Goal: Transaction & Acquisition: Purchase product/service

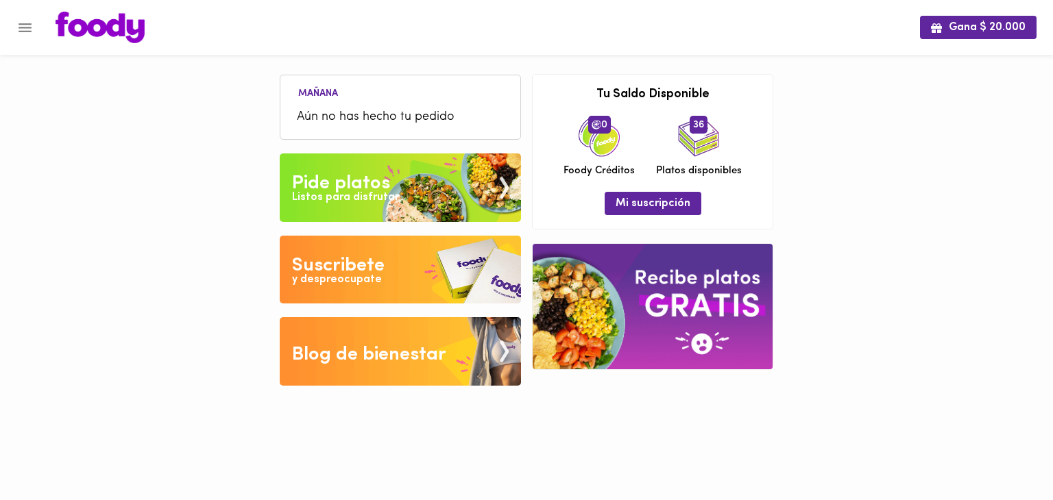
click at [26, 23] on icon "Menu" at bounding box center [25, 27] width 13 height 9
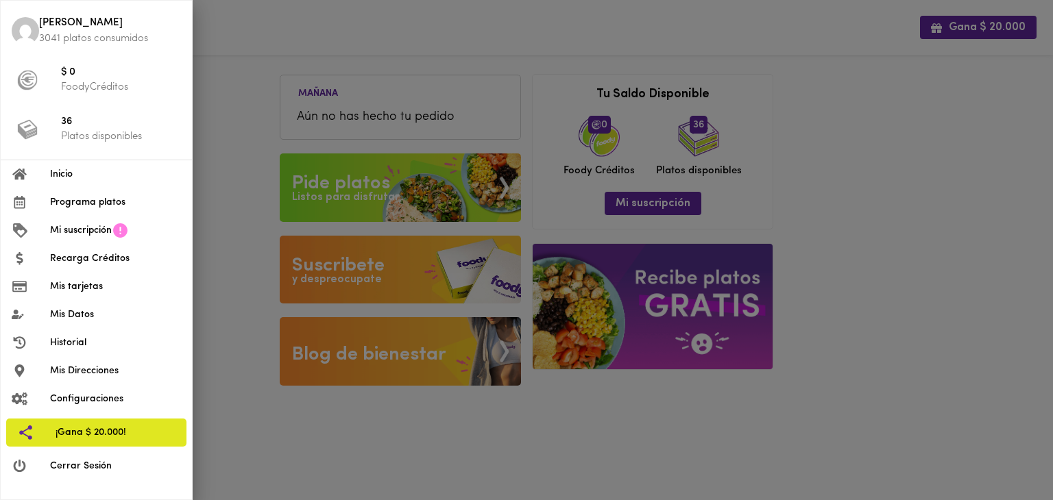
click at [76, 204] on span "Programa platos" at bounding box center [115, 202] width 131 height 14
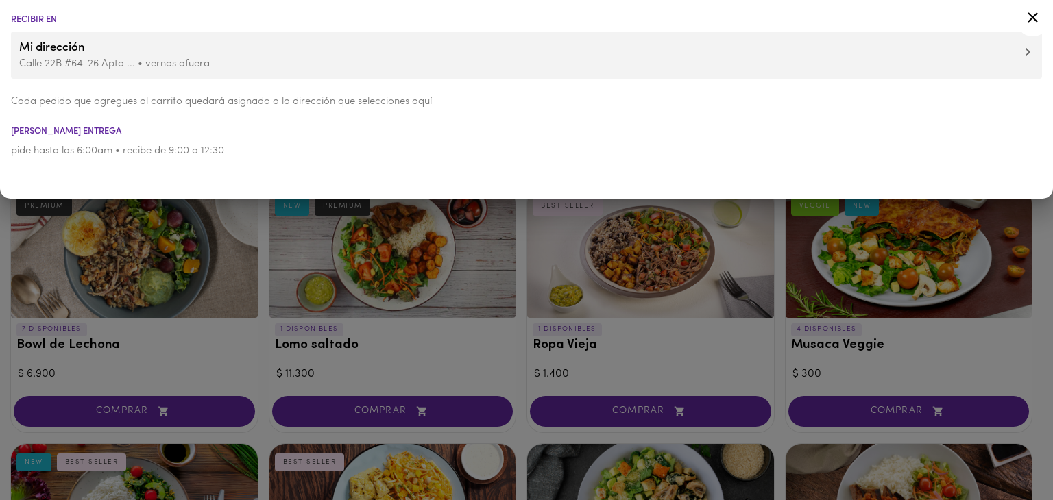
click at [261, 349] on div at bounding box center [526, 250] width 1053 height 500
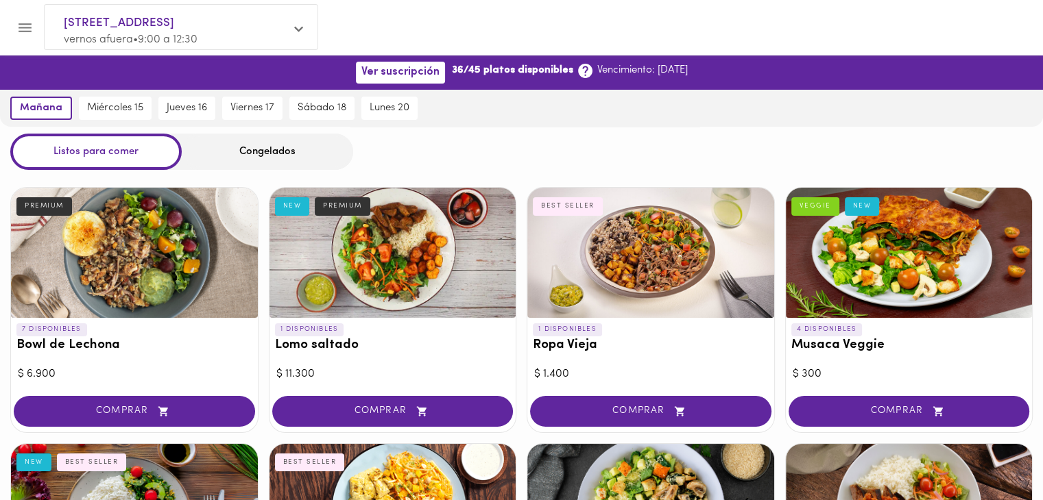
click at [450, 429] on div "COMPRAR" at bounding box center [392, 413] width 247 height 39
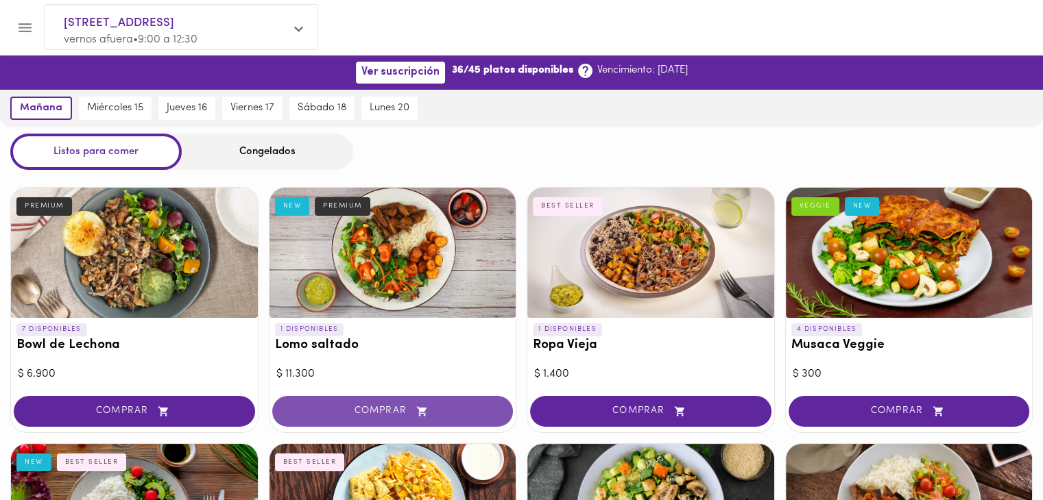
click at [450, 417] on span "COMPRAR" at bounding box center [392, 412] width 207 height 12
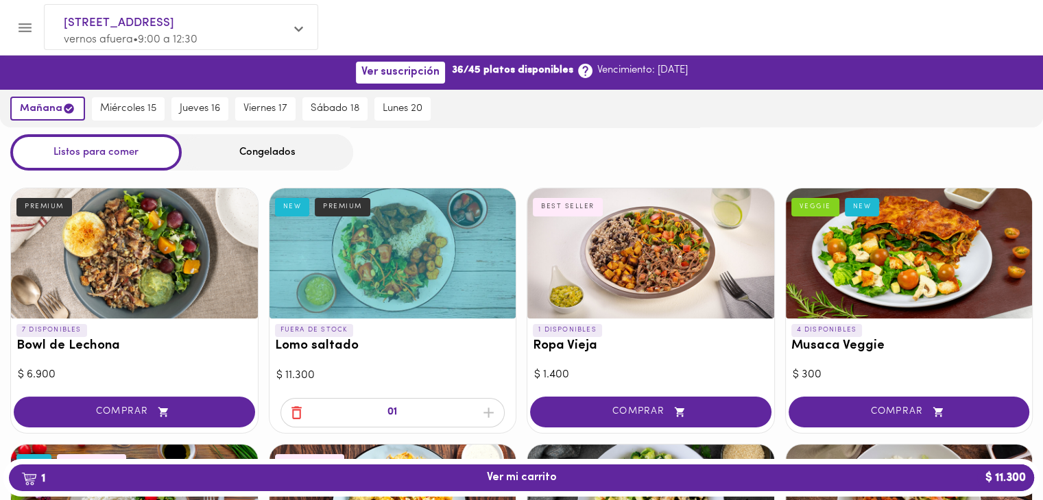
click at [488, 412] on div "01" at bounding box center [392, 412] width 225 height 29
click at [296, 420] on div "01" at bounding box center [392, 412] width 225 height 29
click at [297, 408] on icon "button" at bounding box center [296, 412] width 17 height 17
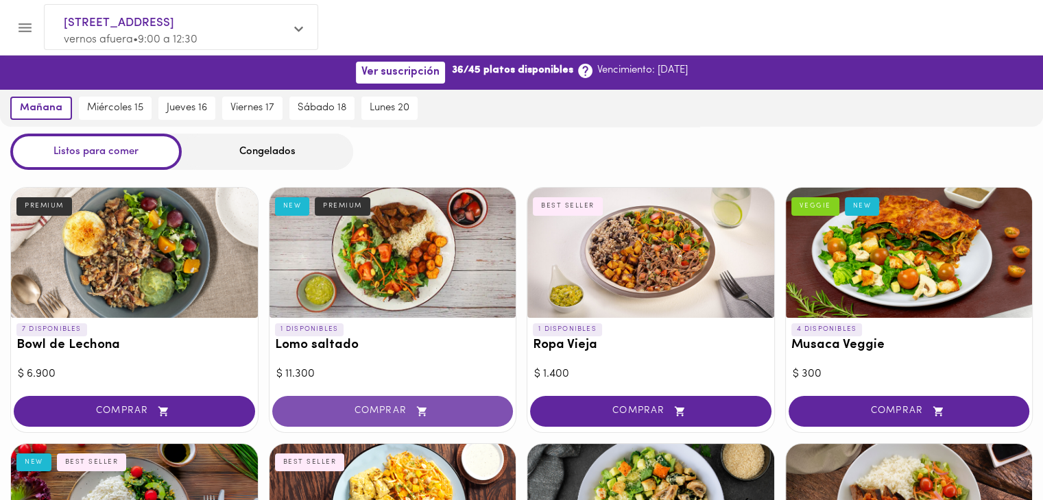
click at [381, 410] on span "COMPRAR" at bounding box center [392, 412] width 207 height 12
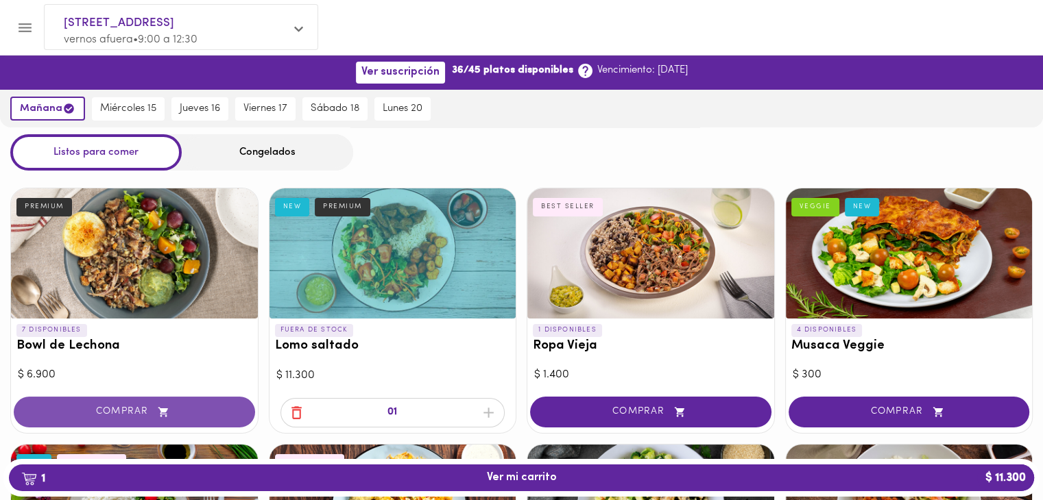
click at [129, 411] on span "COMPRAR" at bounding box center [134, 413] width 207 height 12
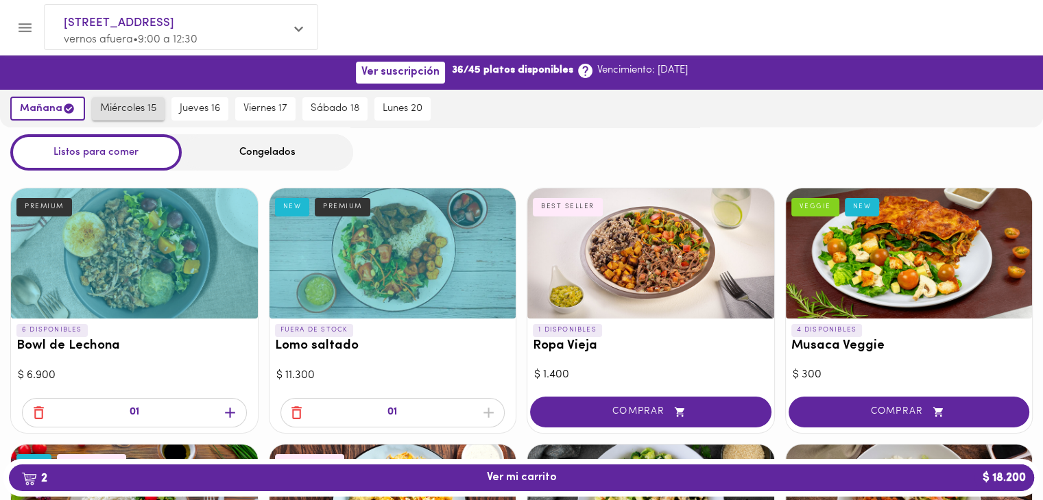
click at [121, 115] on button "miércoles 15" at bounding box center [128, 108] width 73 height 23
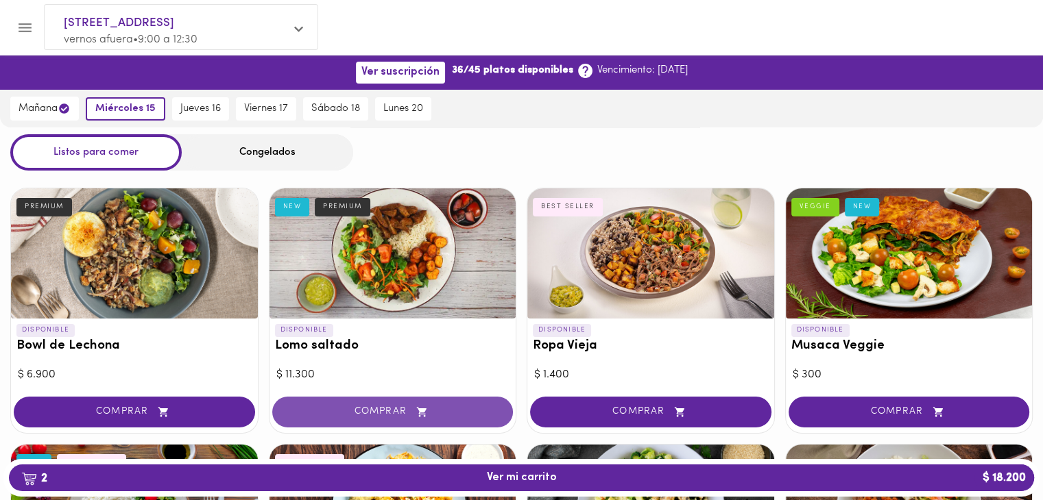
click at [346, 412] on span "COMPRAR" at bounding box center [392, 413] width 207 height 12
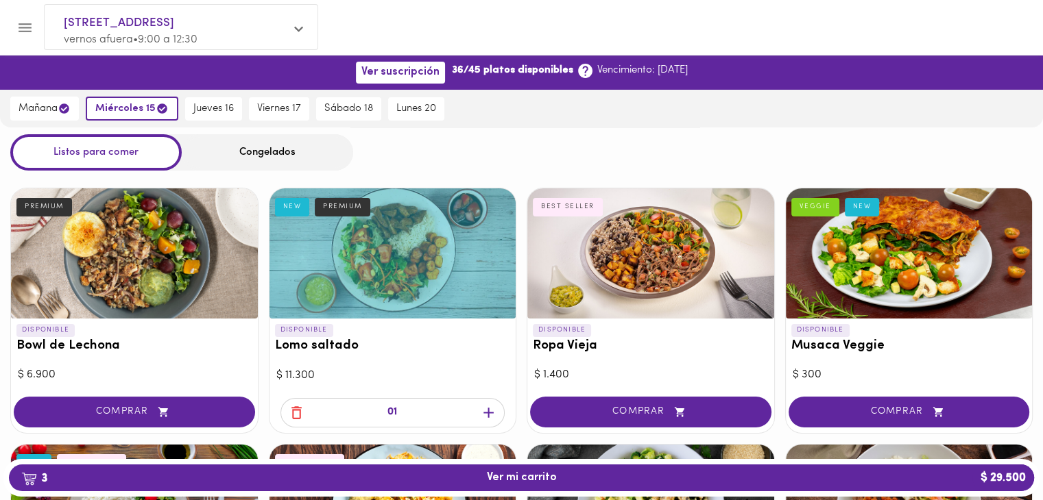
scroll to position [251, 0]
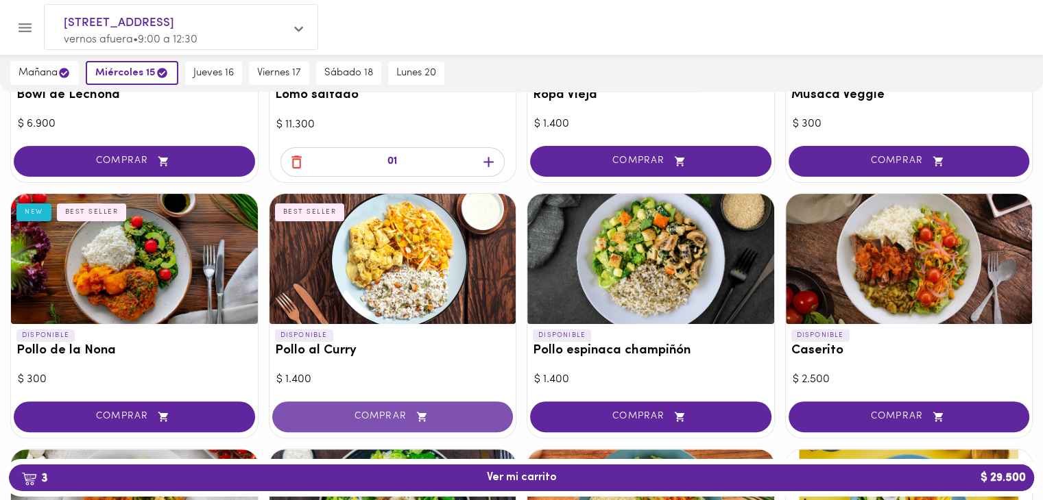
click at [406, 411] on span "COMPRAR" at bounding box center [392, 417] width 207 height 12
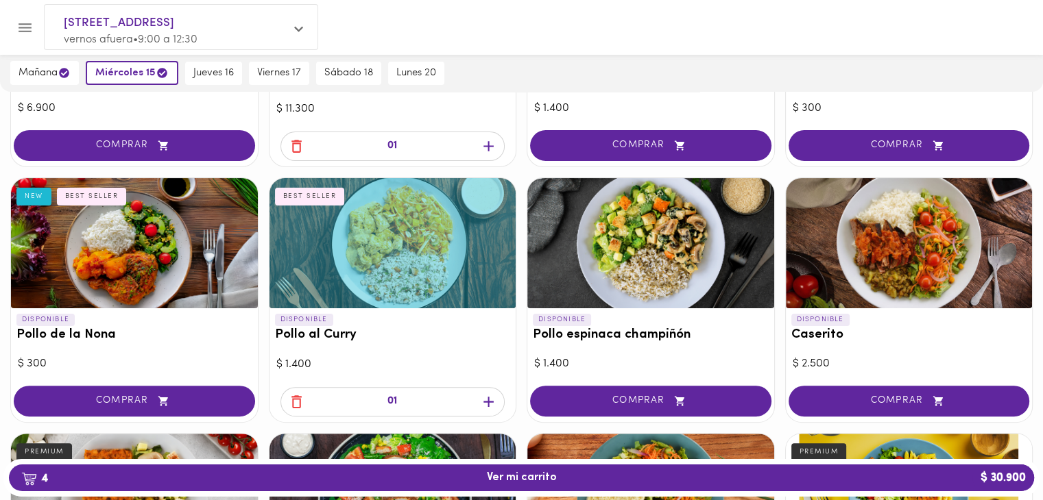
scroll to position [503, 0]
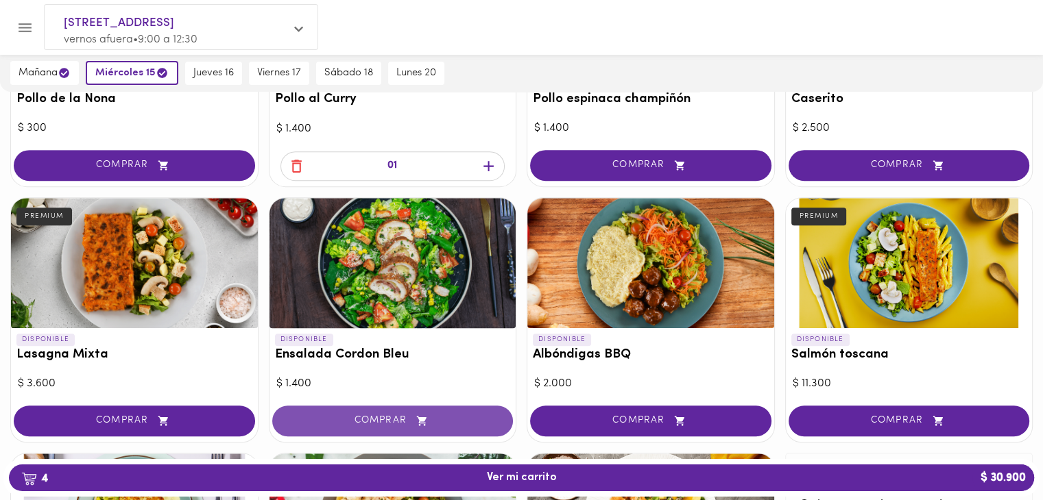
click at [489, 426] on span "COMPRAR" at bounding box center [392, 421] width 207 height 12
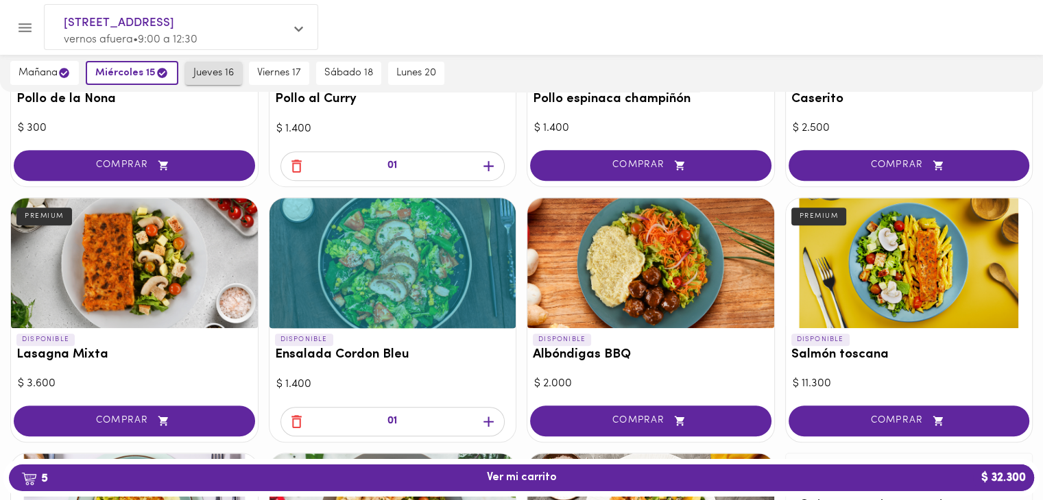
click at [218, 69] on span "jueves 16" at bounding box center [213, 73] width 40 height 12
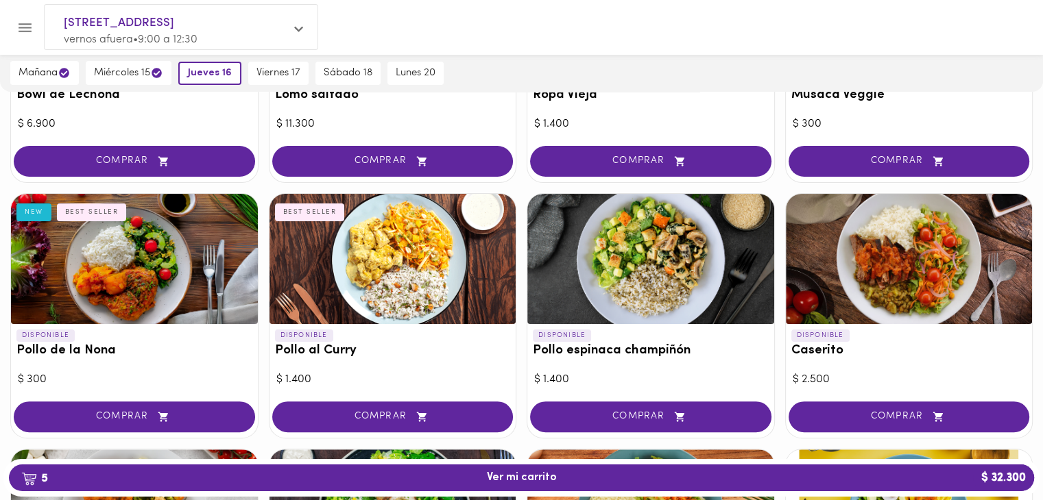
scroll to position [0, 0]
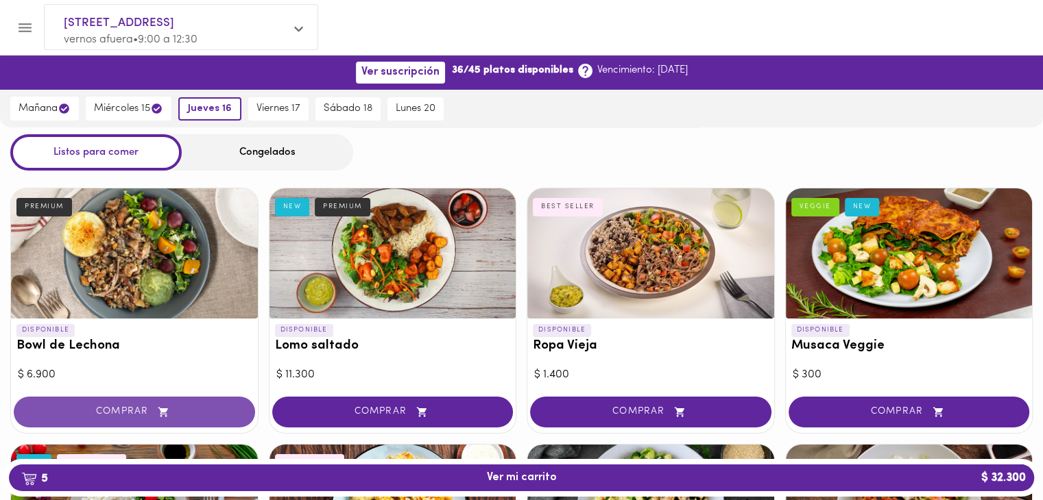
click at [195, 407] on span "COMPRAR" at bounding box center [134, 413] width 207 height 12
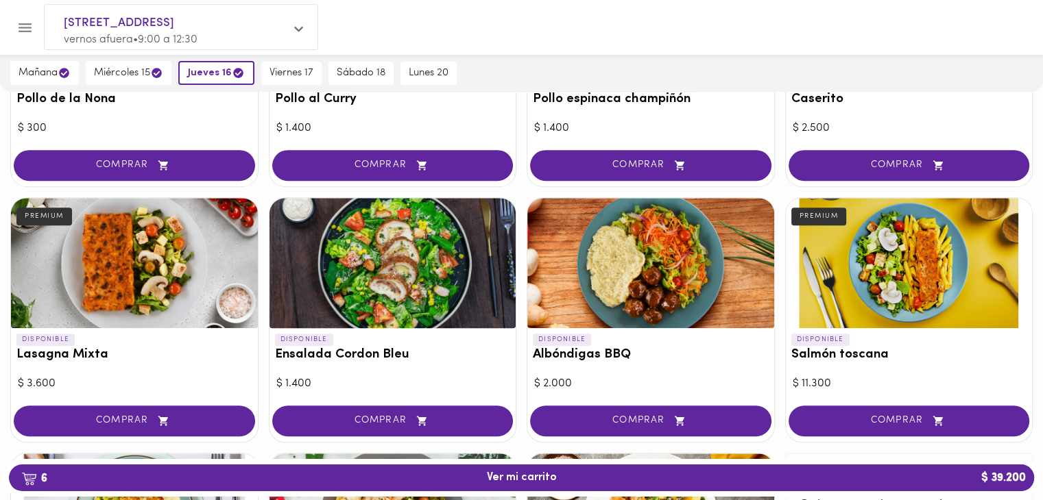
scroll to position [251, 0]
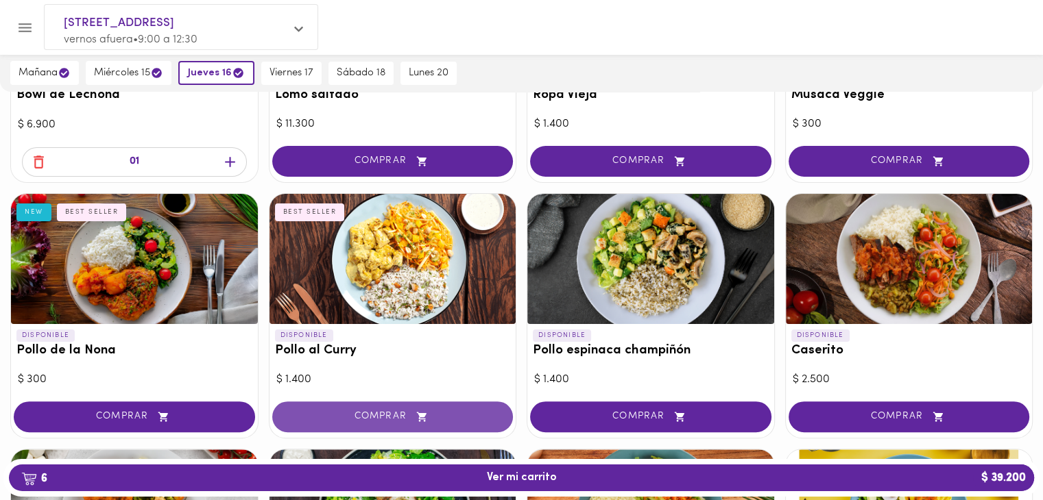
click at [385, 415] on span "COMPRAR" at bounding box center [392, 417] width 207 height 12
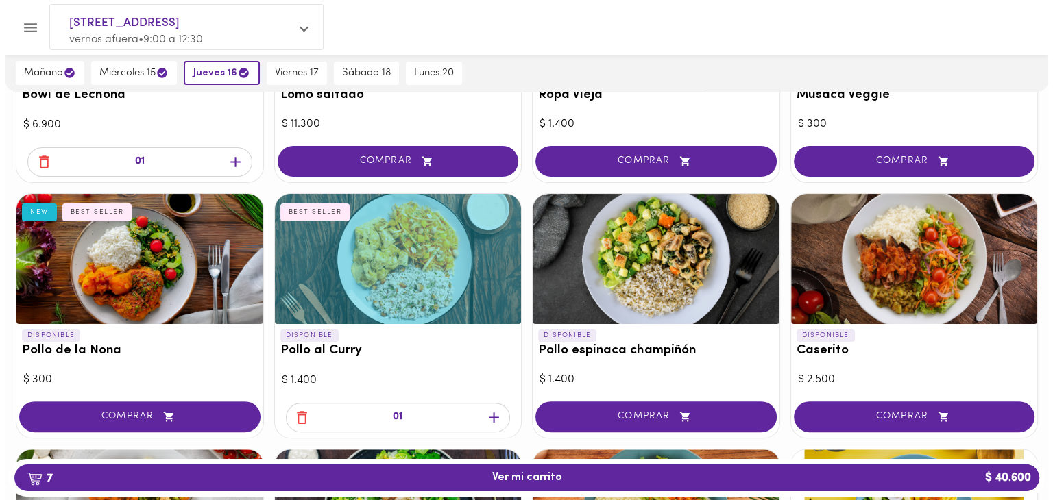
scroll to position [0, 0]
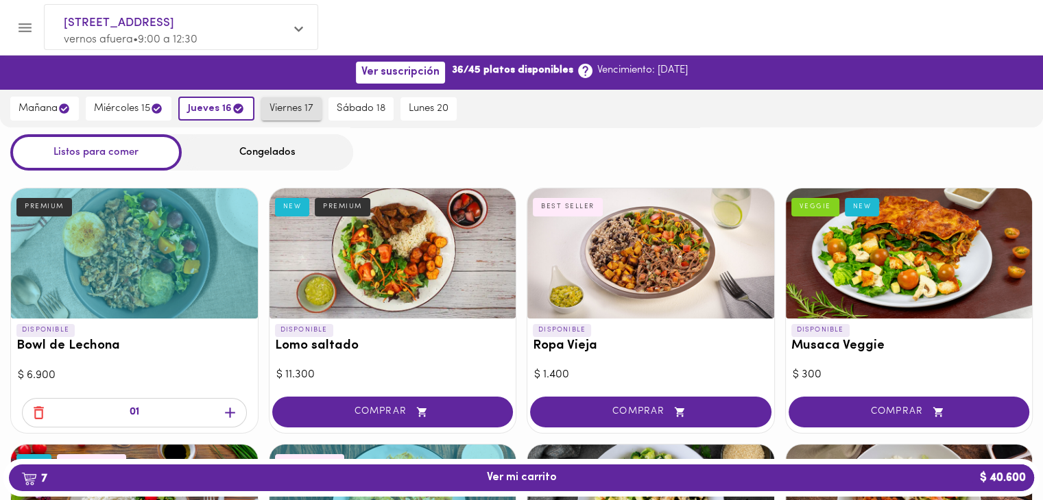
click at [265, 110] on button "viernes 17" at bounding box center [291, 108] width 60 height 23
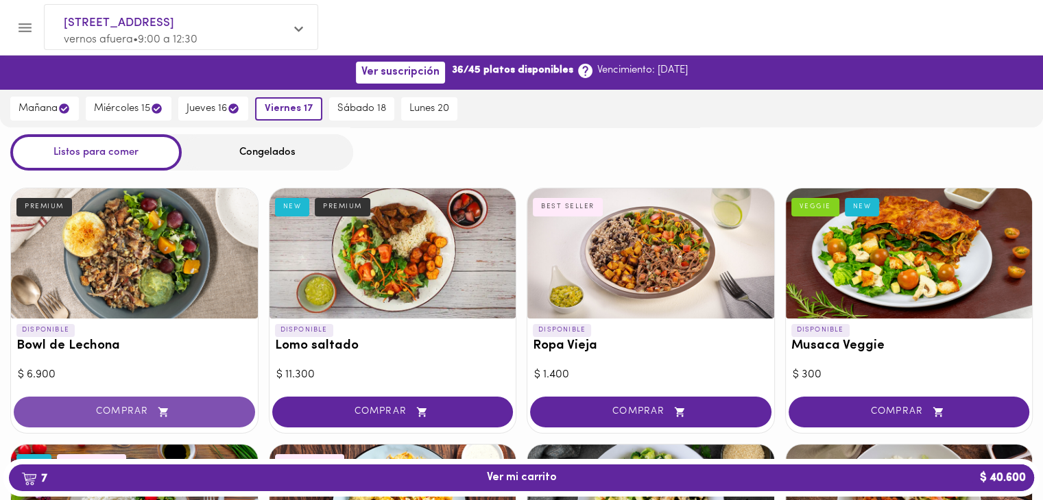
click at [143, 420] on button "COMPRAR" at bounding box center [134, 412] width 241 height 31
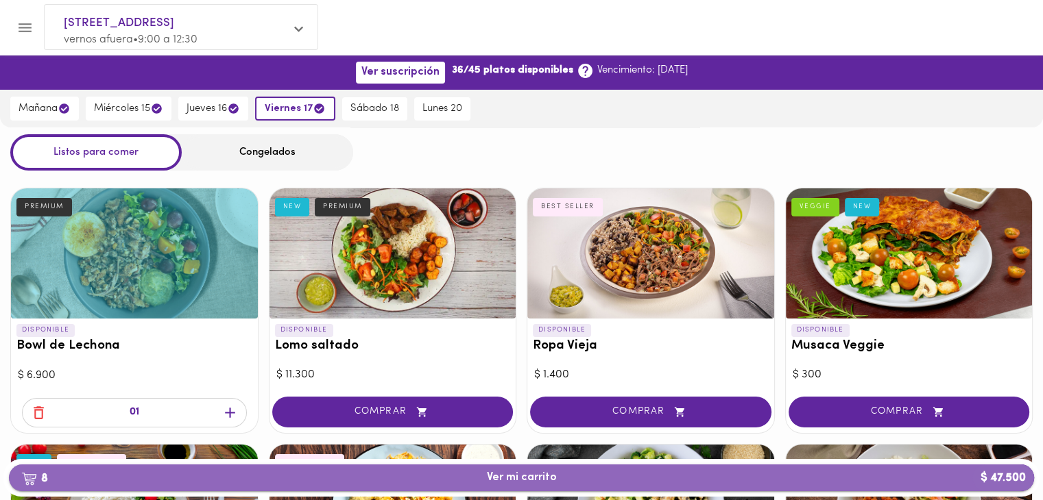
click at [387, 477] on span "8 Ver mi carrito $ 47.500" at bounding box center [521, 478] width 1003 height 13
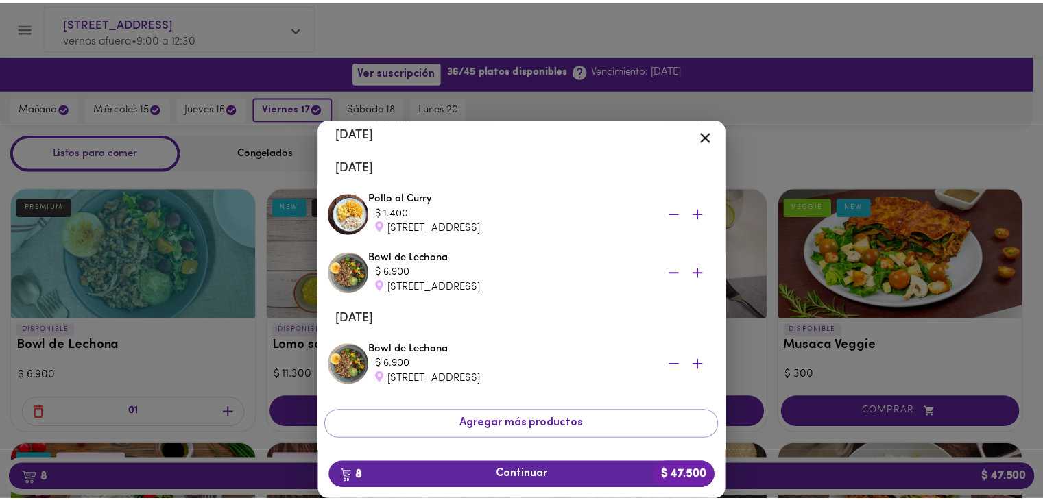
scroll to position [425, 0]
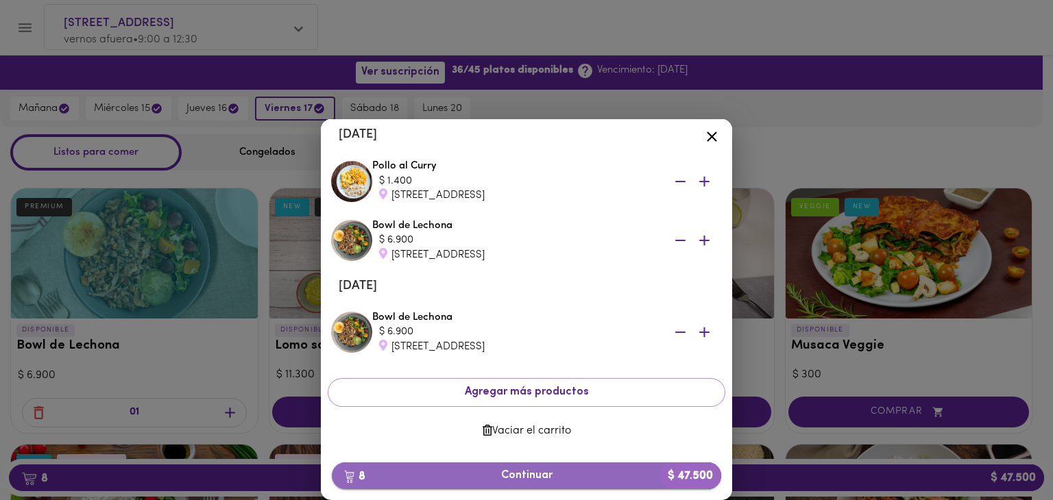
click at [482, 476] on span "8 Continuar $ 47.500" at bounding box center [526, 476] width 367 height 13
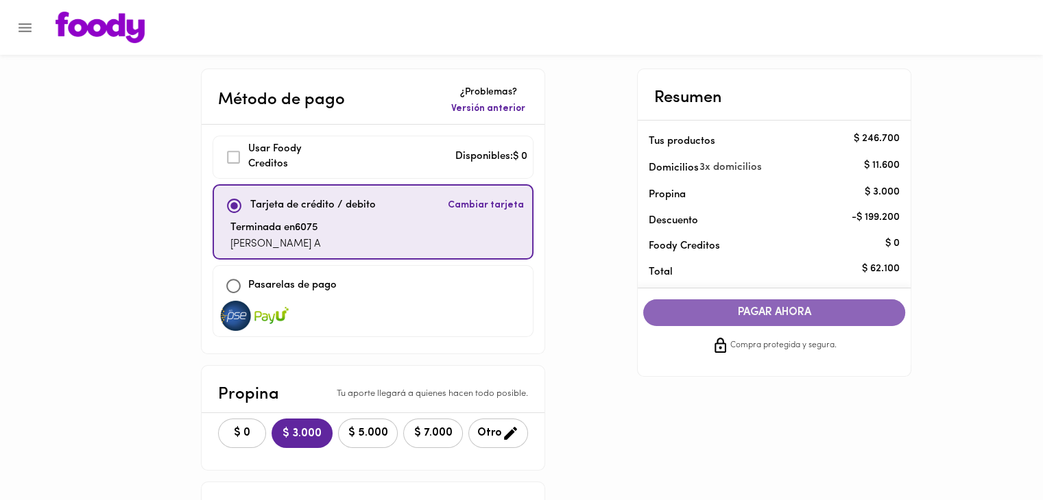
click at [766, 306] on span "PAGAR AHORA" at bounding box center [774, 312] width 234 height 13
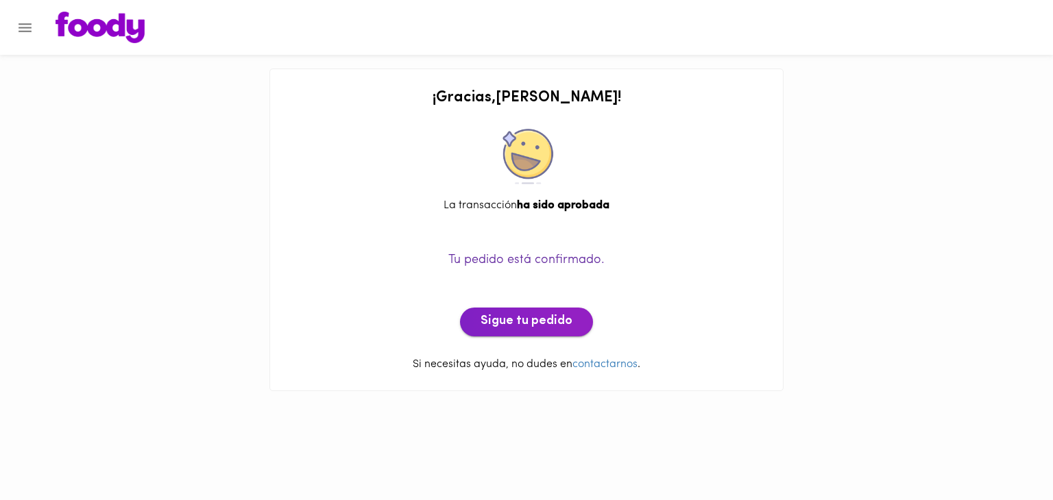
click at [522, 334] on button "Sigue tu pedido" at bounding box center [526, 322] width 133 height 29
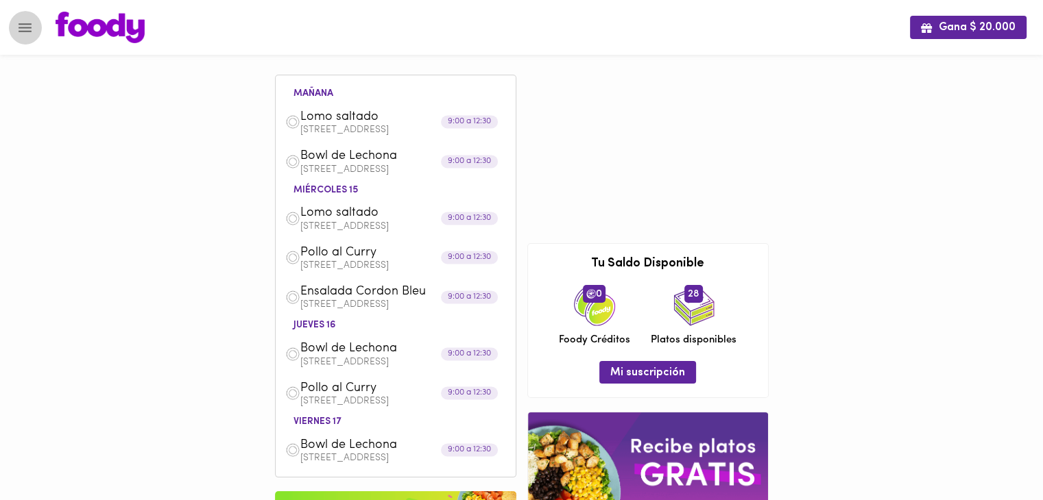
click at [27, 34] on icon "Menu" at bounding box center [24, 27] width 17 height 17
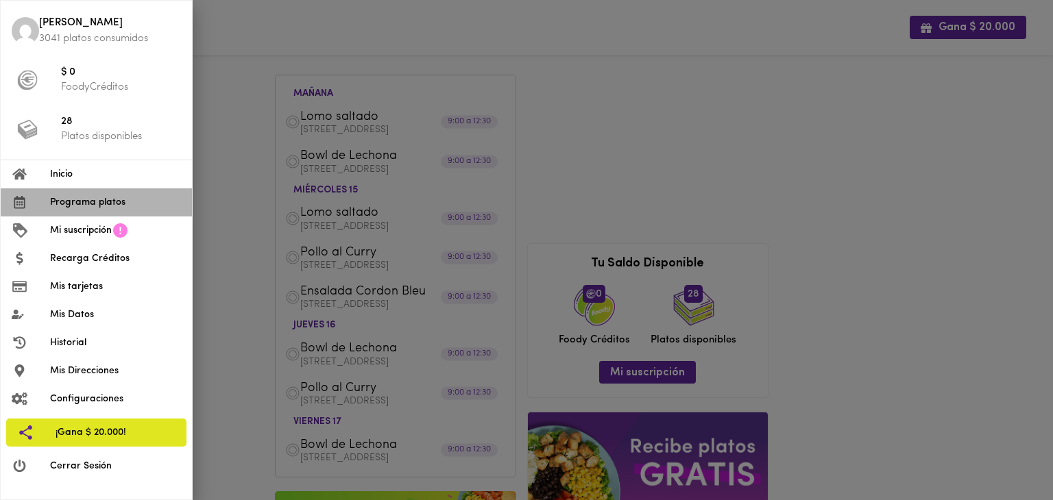
click at [80, 209] on li "Programa platos" at bounding box center [96, 203] width 191 height 28
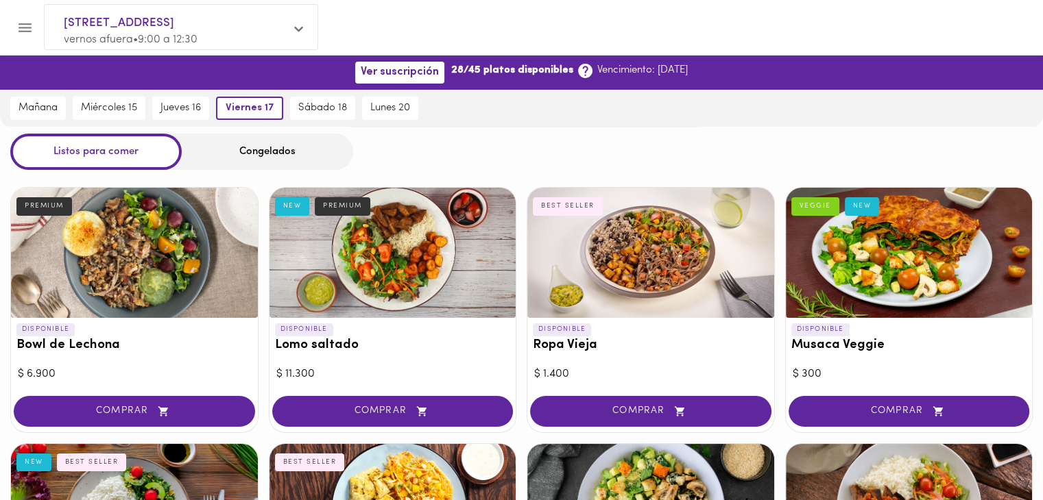
click at [241, 149] on div "Congelados" at bounding box center [267, 152] width 171 height 36
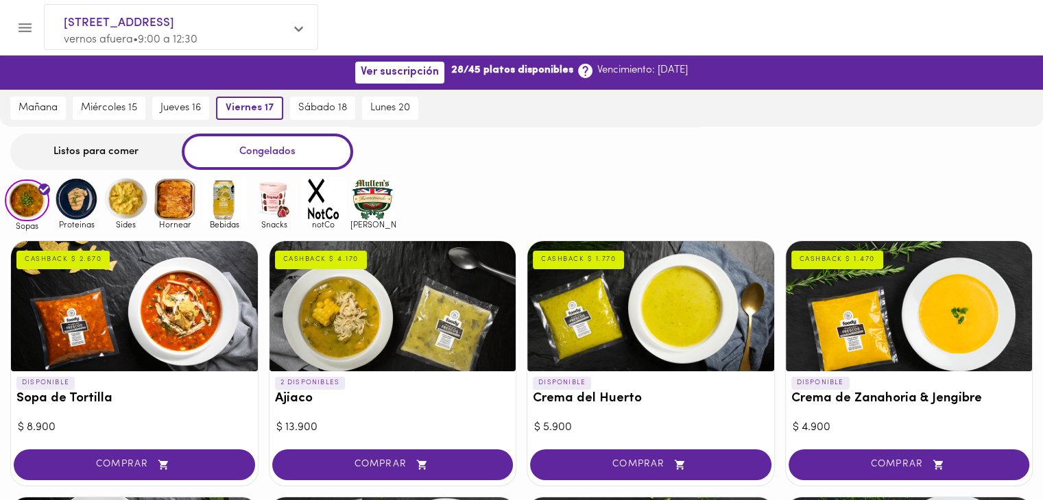
click at [370, 198] on img at bounding box center [372, 199] width 45 height 45
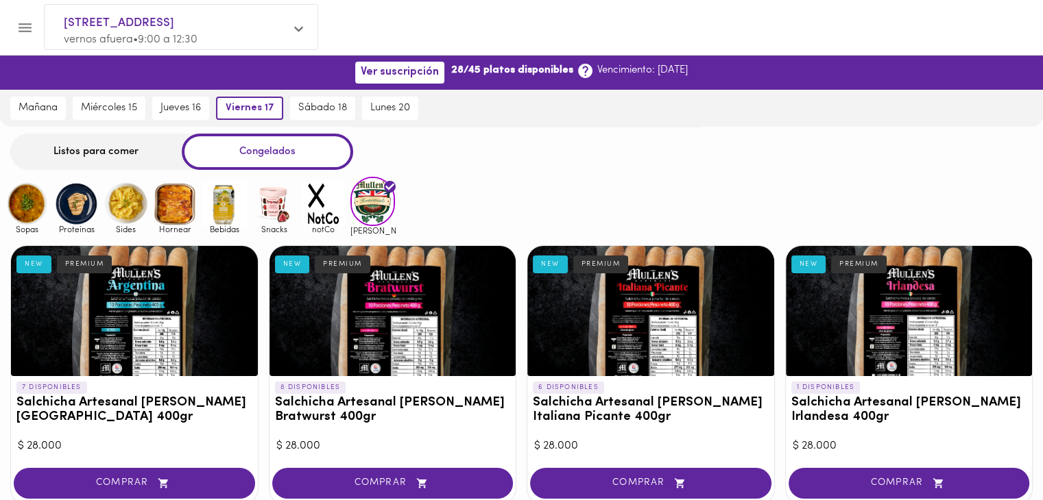
click at [66, 206] on img at bounding box center [76, 204] width 45 height 45
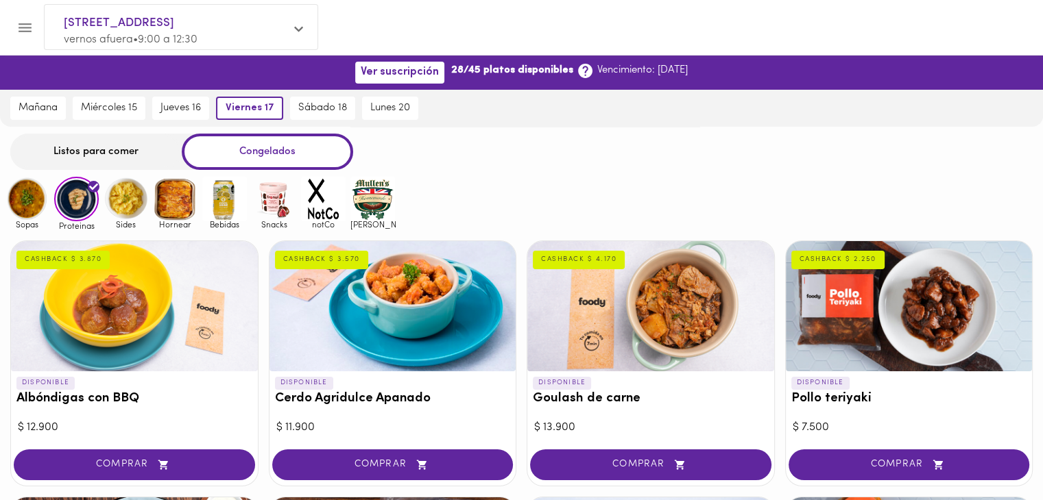
click at [112, 202] on img at bounding box center [126, 199] width 45 height 45
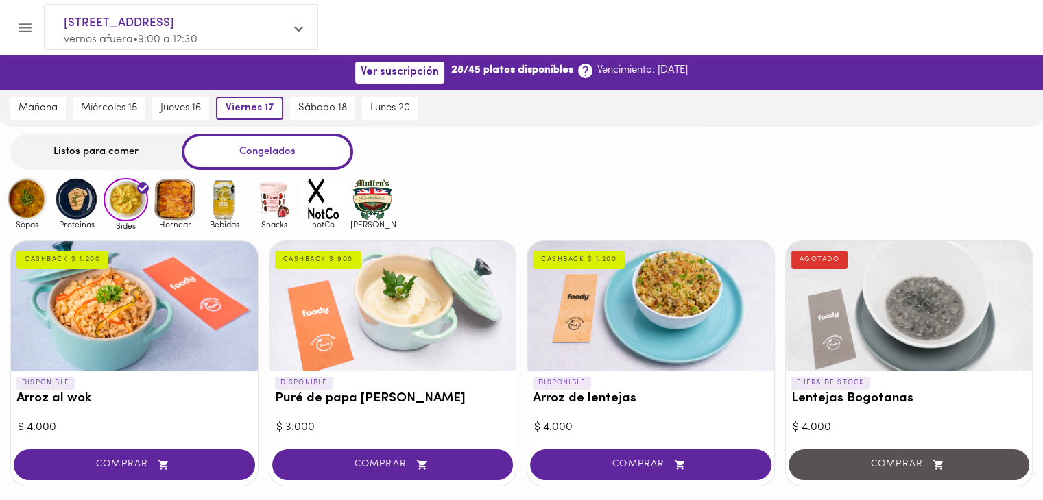
click at [8, 193] on div at bounding box center [7, 250] width 14 height 500
click at [14, 198] on img at bounding box center [27, 199] width 45 height 45
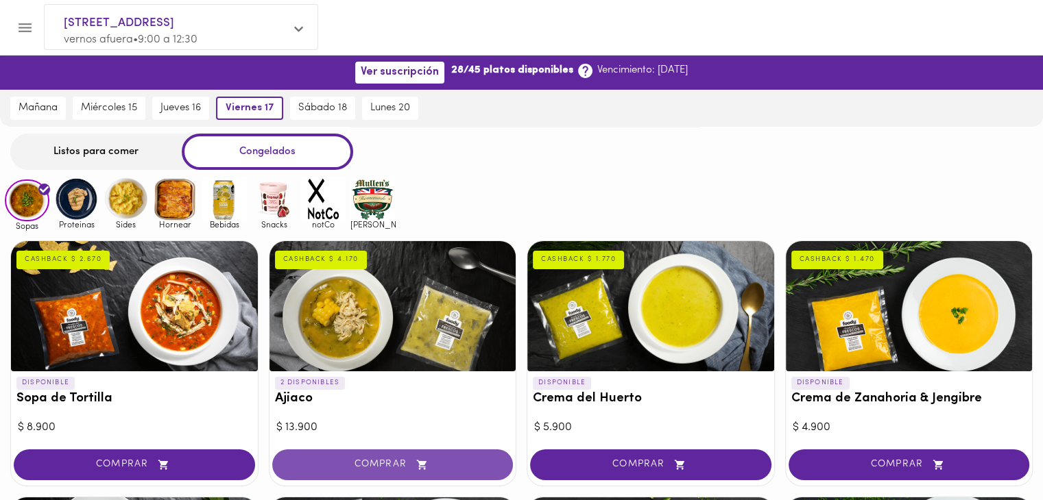
click at [422, 476] on button "COMPRAR" at bounding box center [392, 465] width 241 height 31
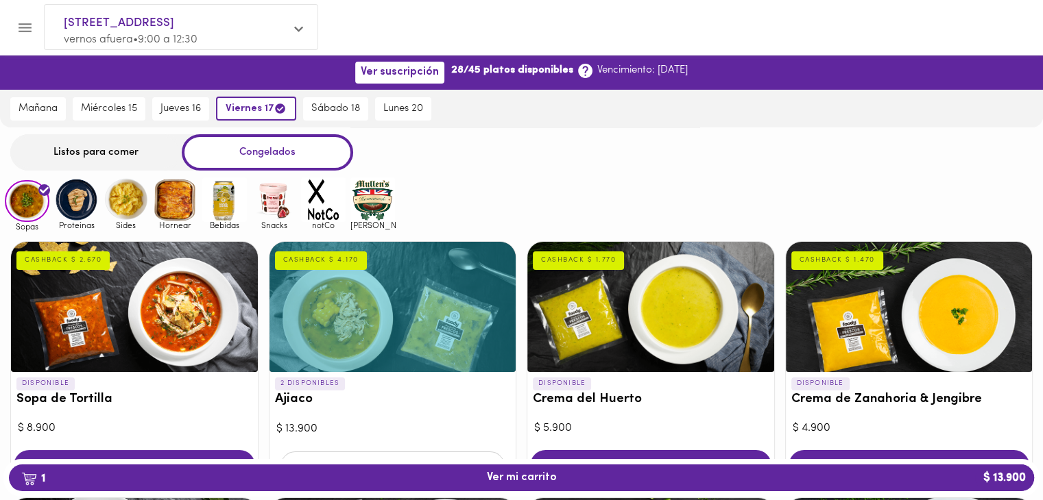
scroll to position [251, 0]
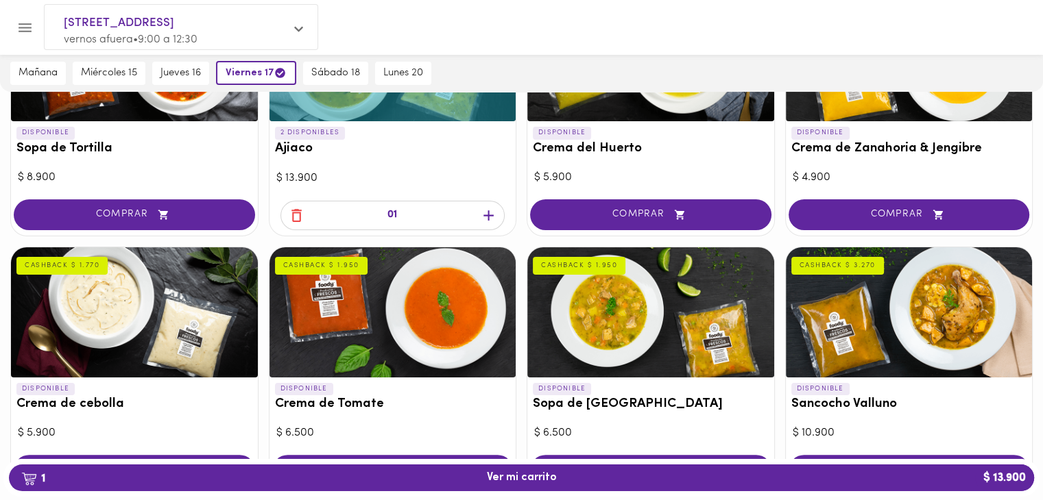
click at [491, 216] on icon "button" at bounding box center [488, 215] width 17 height 17
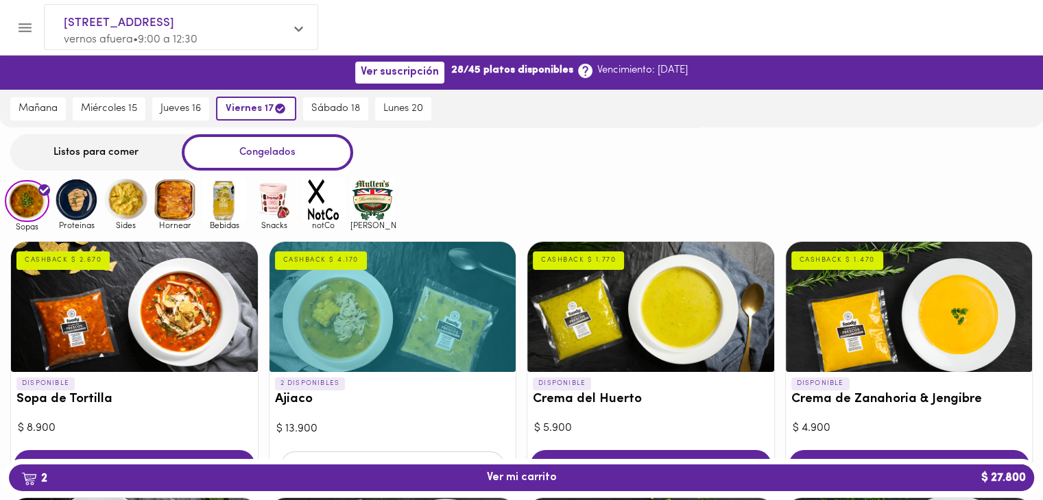
click at [156, 208] on img at bounding box center [175, 200] width 45 height 45
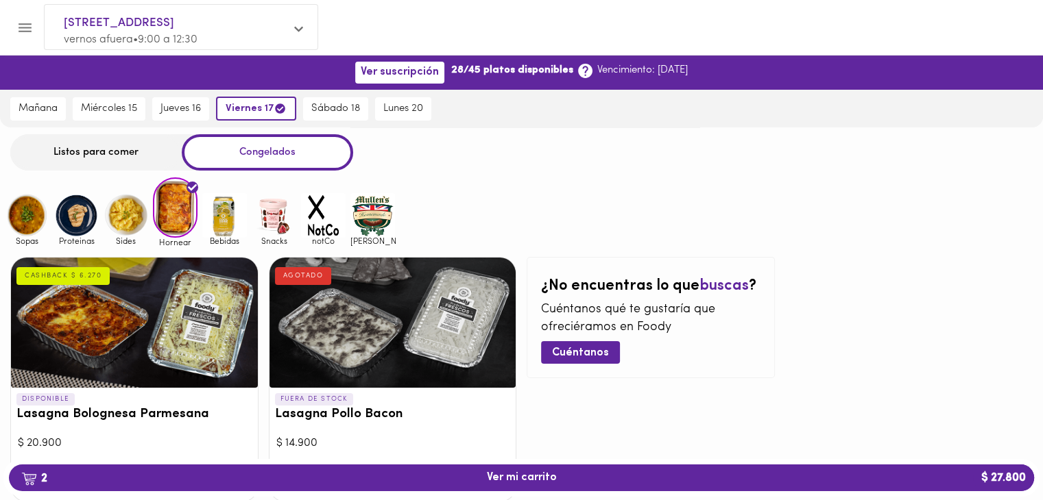
click at [132, 219] on img at bounding box center [126, 215] width 45 height 45
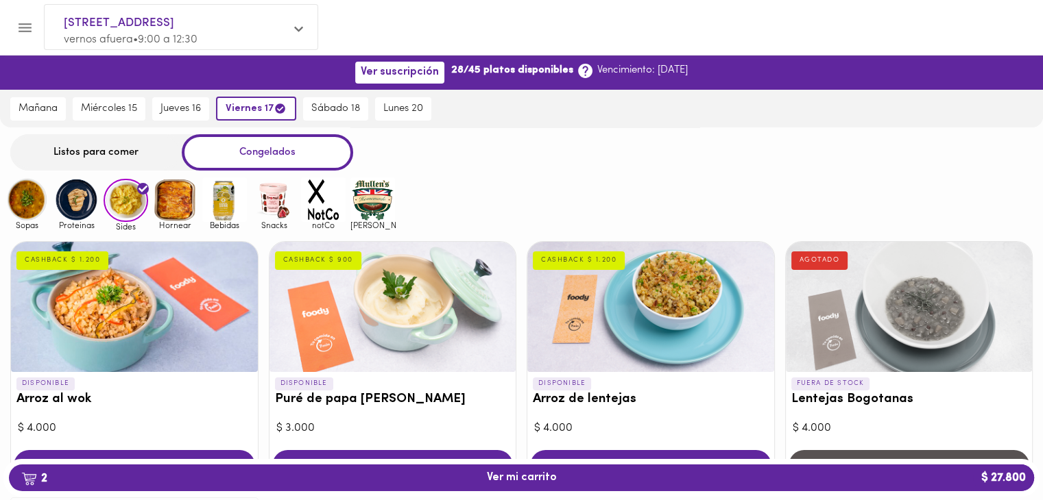
scroll to position [196, 0]
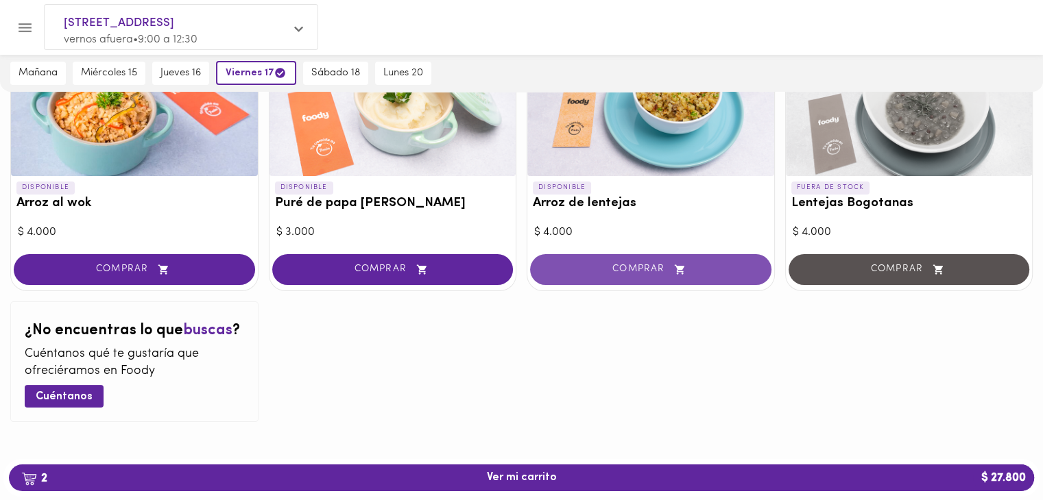
click at [617, 271] on span "COMPRAR" at bounding box center [650, 270] width 207 height 12
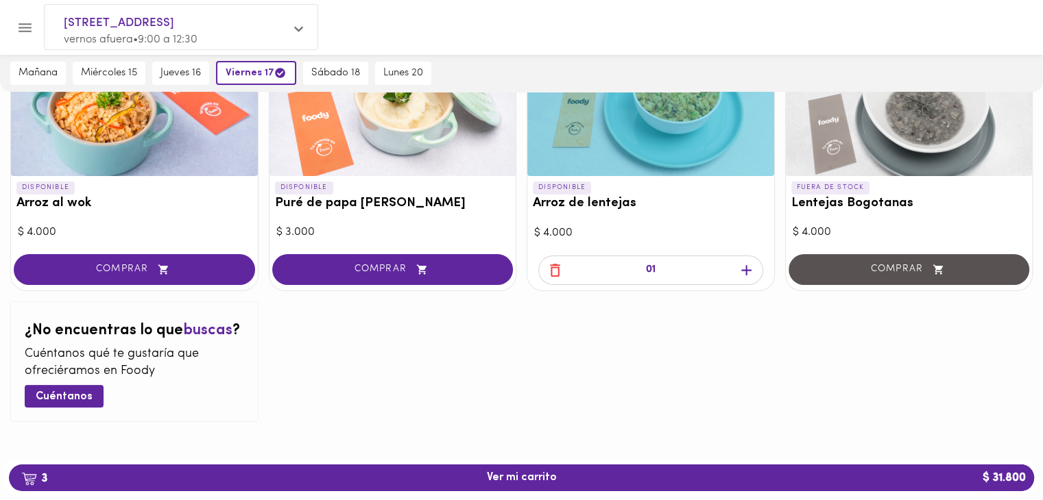
scroll to position [0, 0]
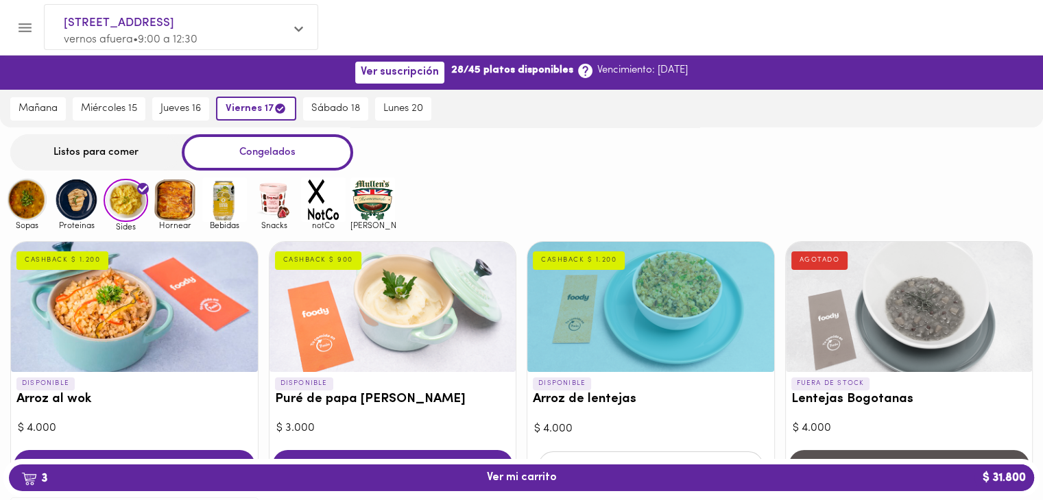
click at [159, 207] on img at bounding box center [175, 200] width 45 height 45
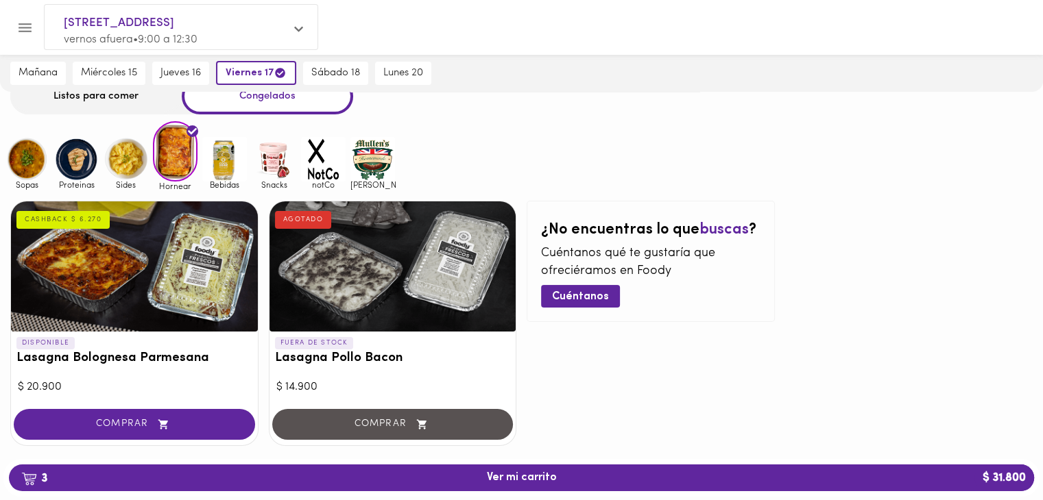
scroll to position [80, 0]
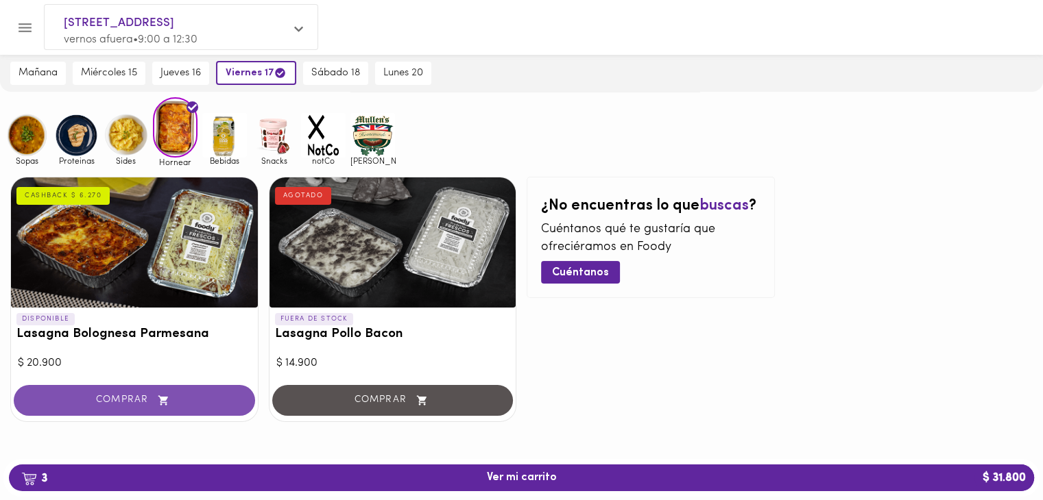
click at [173, 400] on span "COMPRAR" at bounding box center [134, 401] width 207 height 12
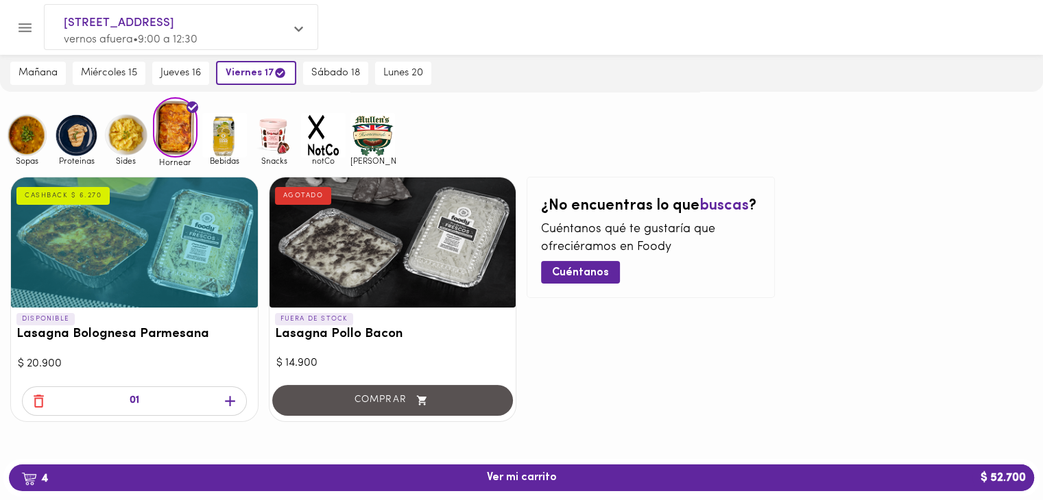
click at [232, 398] on icon "button" at bounding box center [229, 401] width 17 height 17
click at [234, 131] on img at bounding box center [224, 135] width 45 height 45
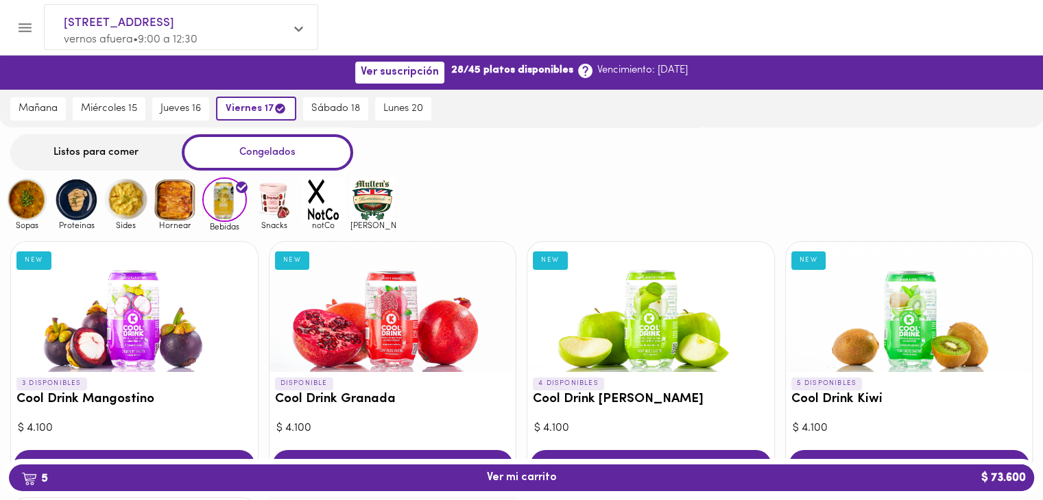
click at [269, 211] on img at bounding box center [274, 200] width 45 height 45
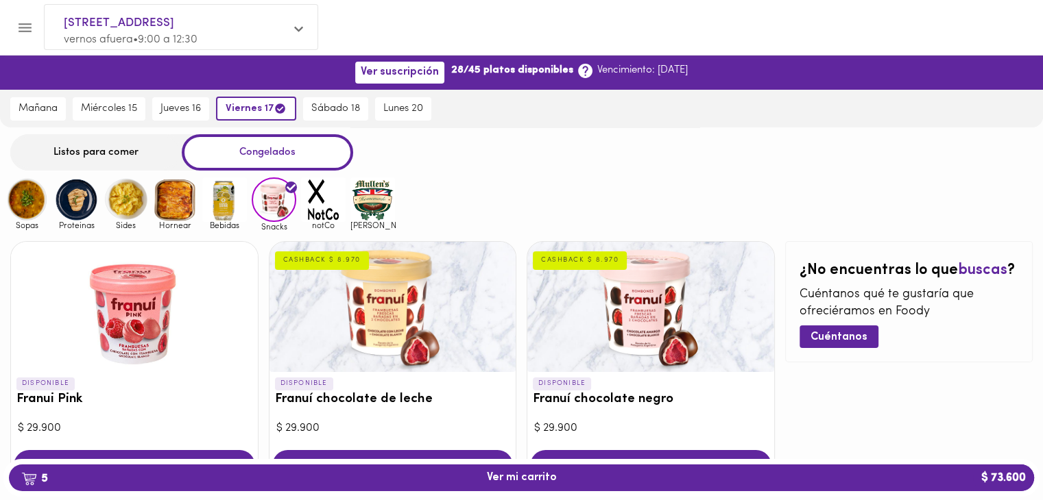
click at [318, 192] on img at bounding box center [323, 200] width 45 height 45
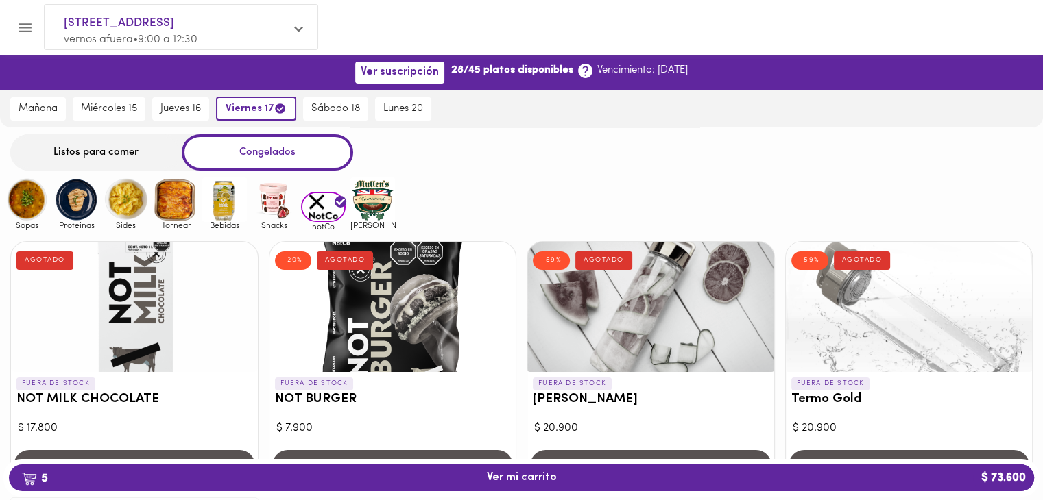
click at [367, 186] on img at bounding box center [372, 200] width 45 height 45
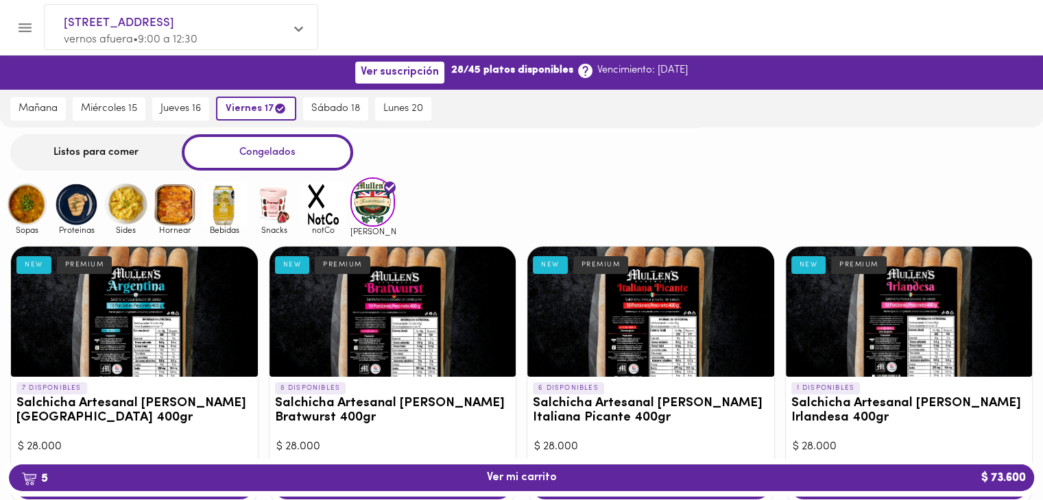
scroll to position [251, 0]
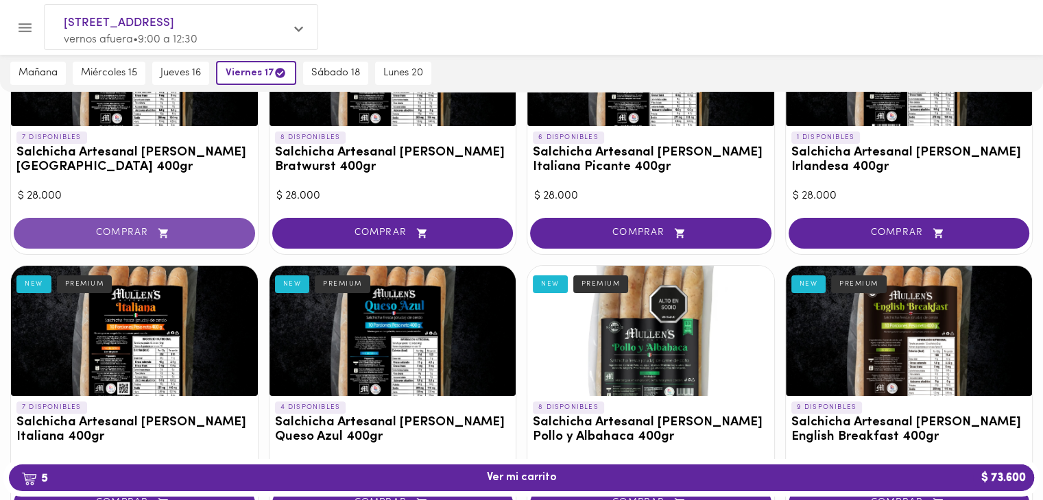
click at [154, 235] on span "COMPRAR" at bounding box center [134, 234] width 207 height 12
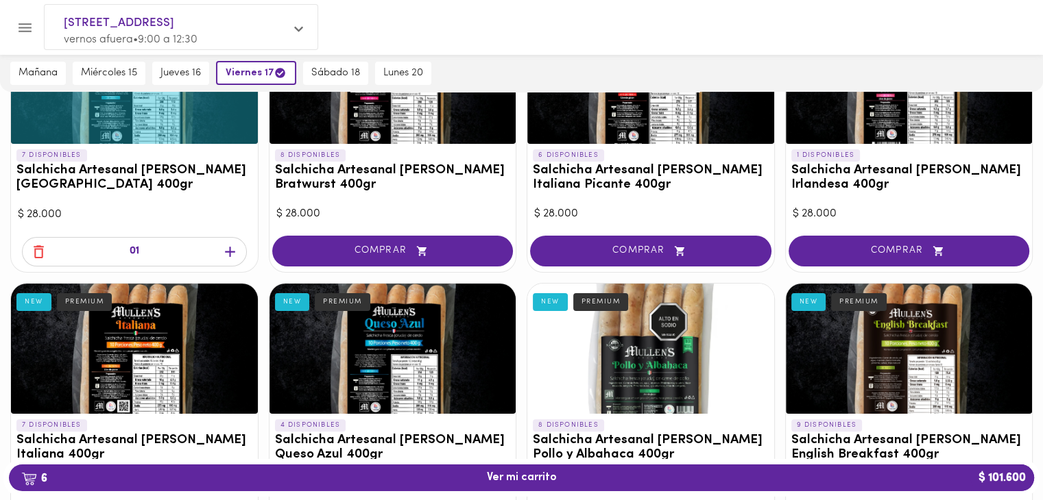
scroll to position [485, 0]
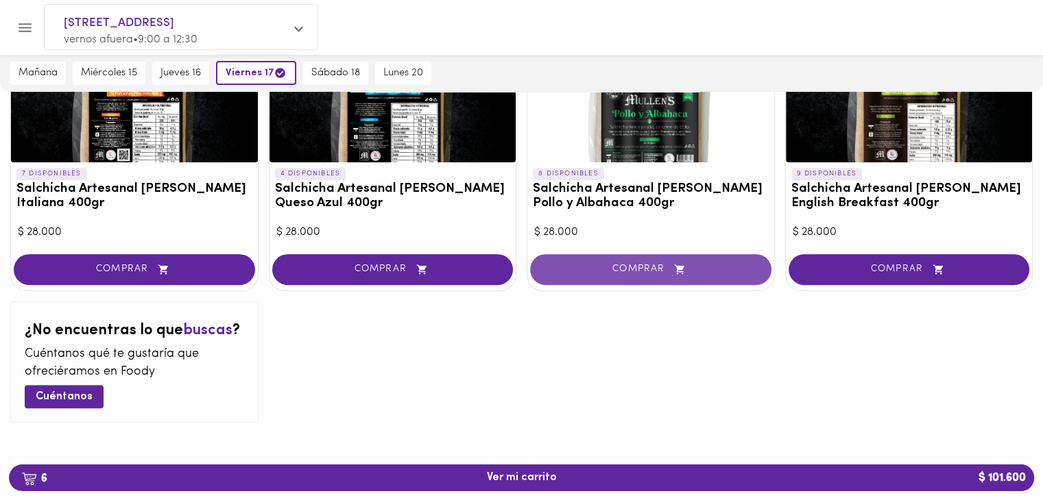
click at [676, 278] on button "COMPRAR" at bounding box center [650, 269] width 241 height 31
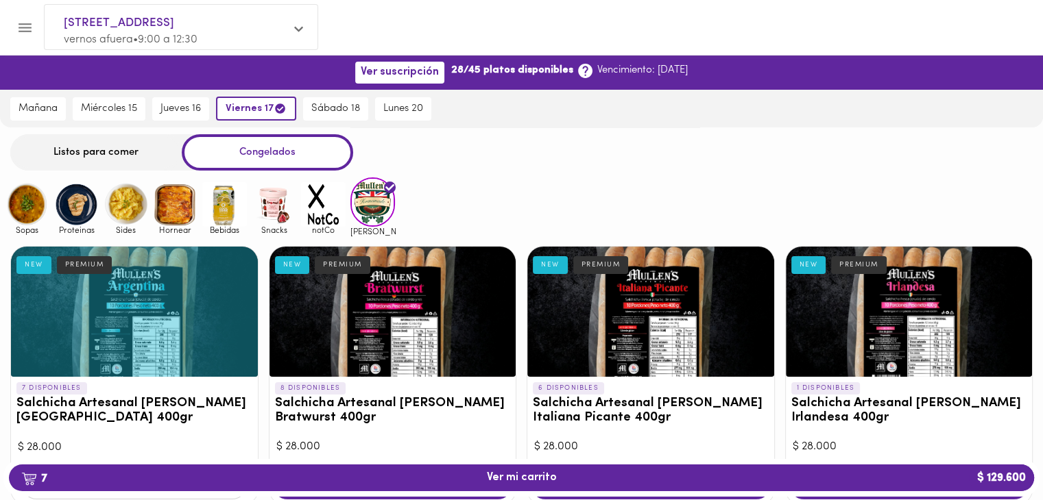
scroll to position [251, 0]
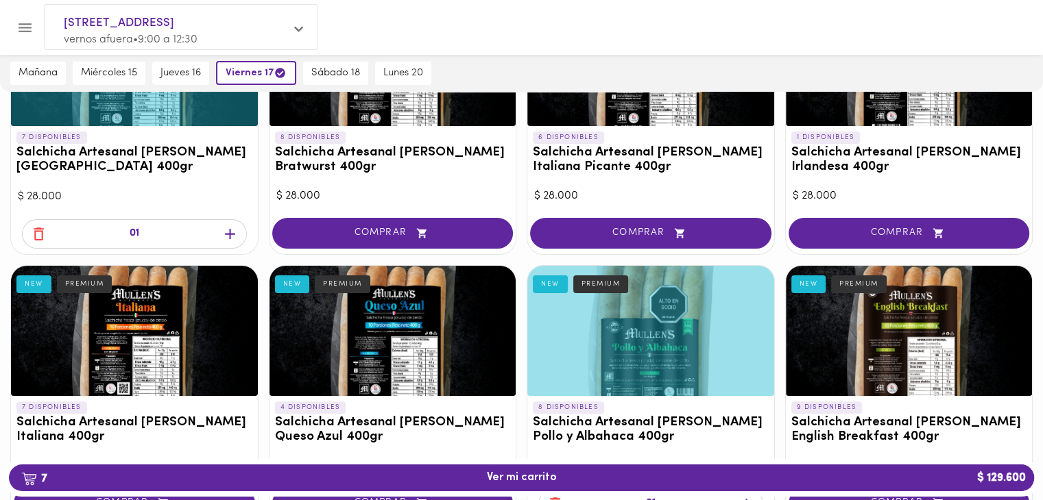
click at [37, 237] on icon "button" at bounding box center [38, 234] width 17 height 17
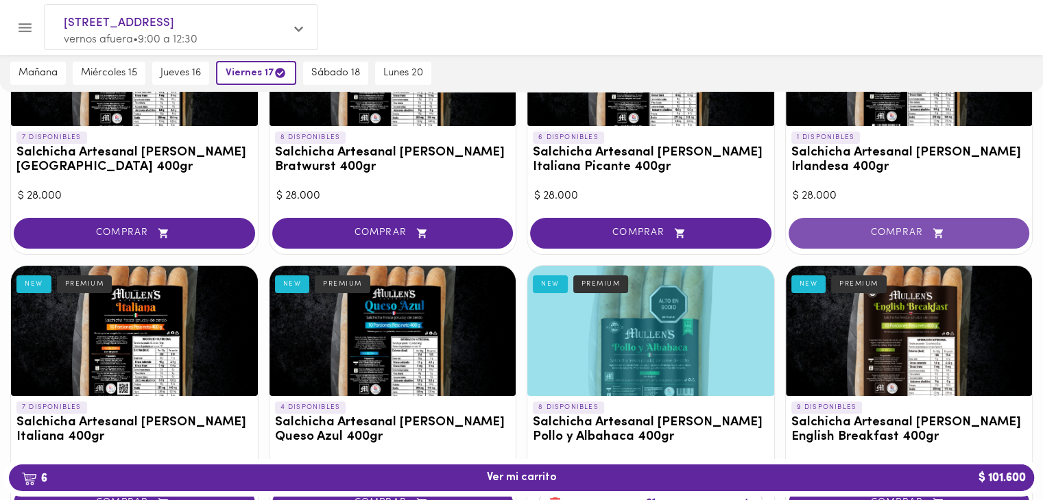
click at [867, 232] on span "COMPRAR" at bounding box center [909, 234] width 207 height 12
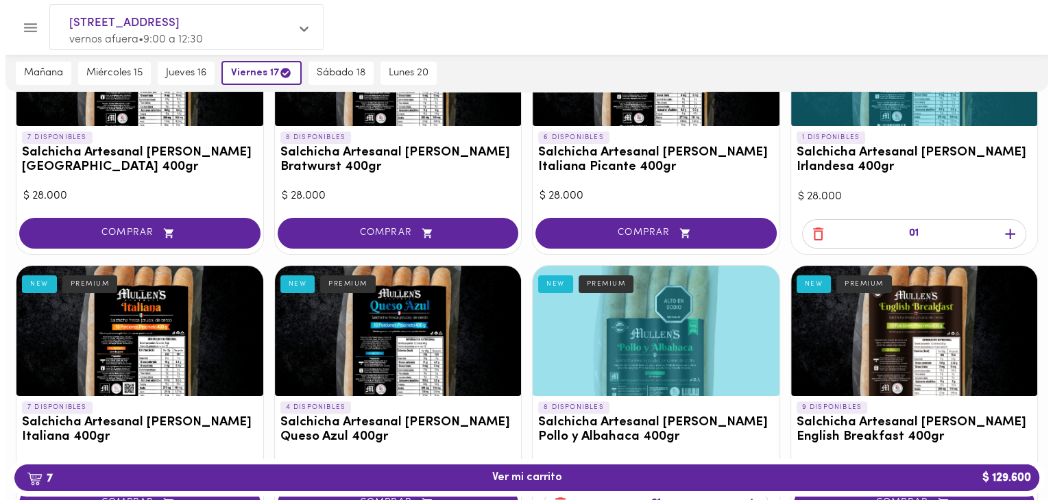
scroll to position [485, 0]
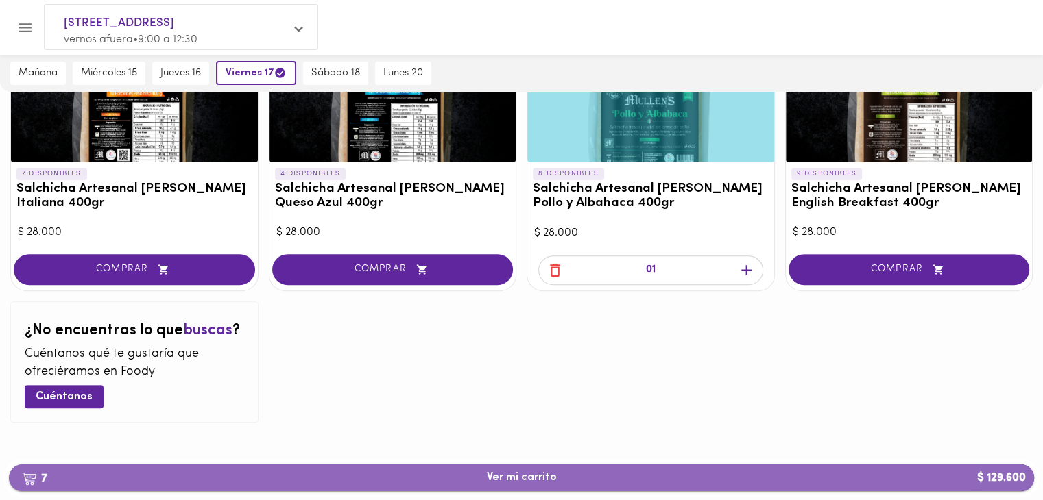
click at [655, 476] on span "7 Ver mi carrito $ 129.600" at bounding box center [521, 478] width 1003 height 13
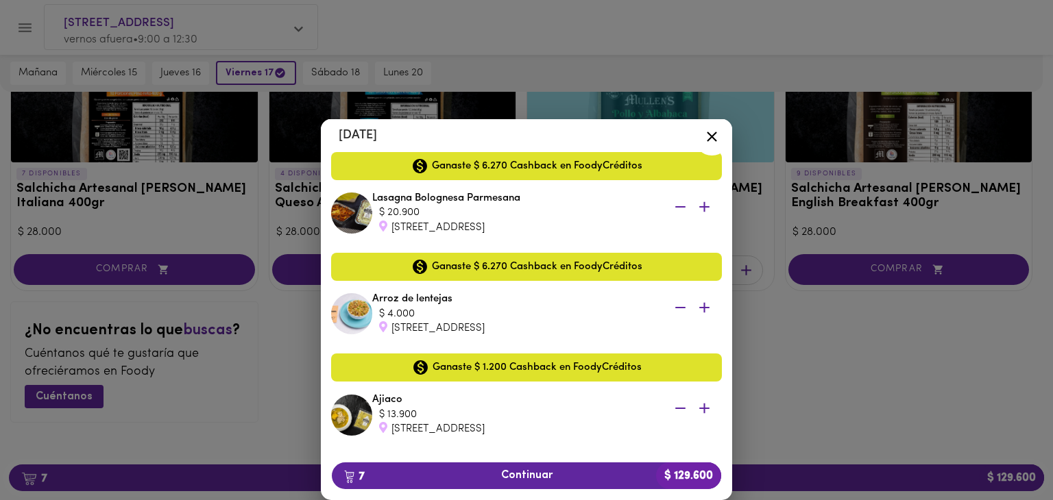
scroll to position [476, 0]
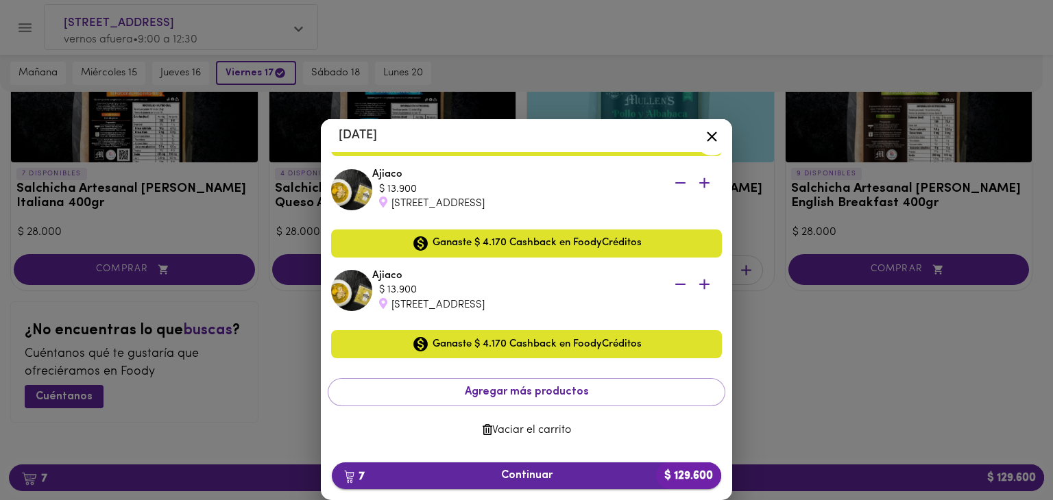
click at [544, 477] on span "7 Continuar $ 129.600" at bounding box center [526, 476] width 367 height 13
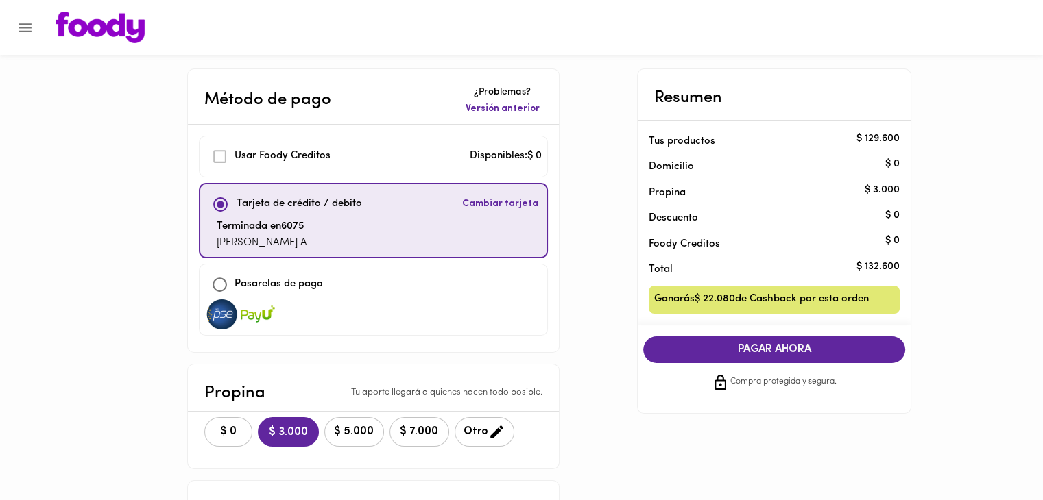
click at [736, 349] on span "PAGAR AHORA" at bounding box center [774, 349] width 234 height 13
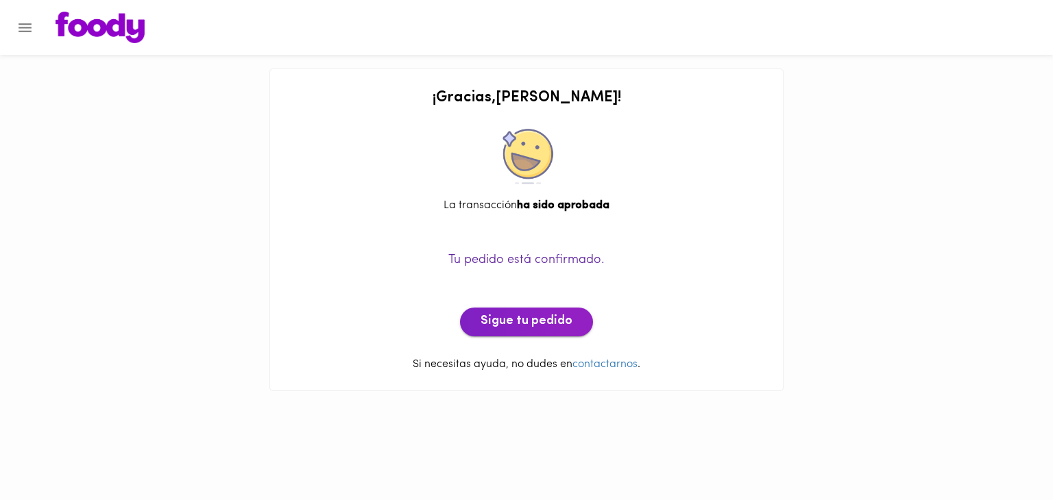
click at [544, 327] on span "Sigue tu pedido" at bounding box center [527, 322] width 92 height 15
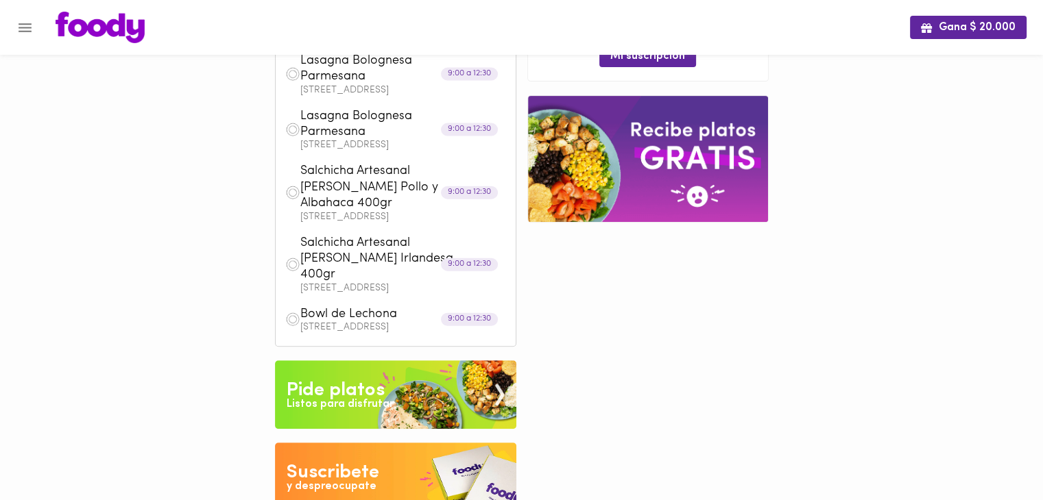
scroll to position [251, 0]
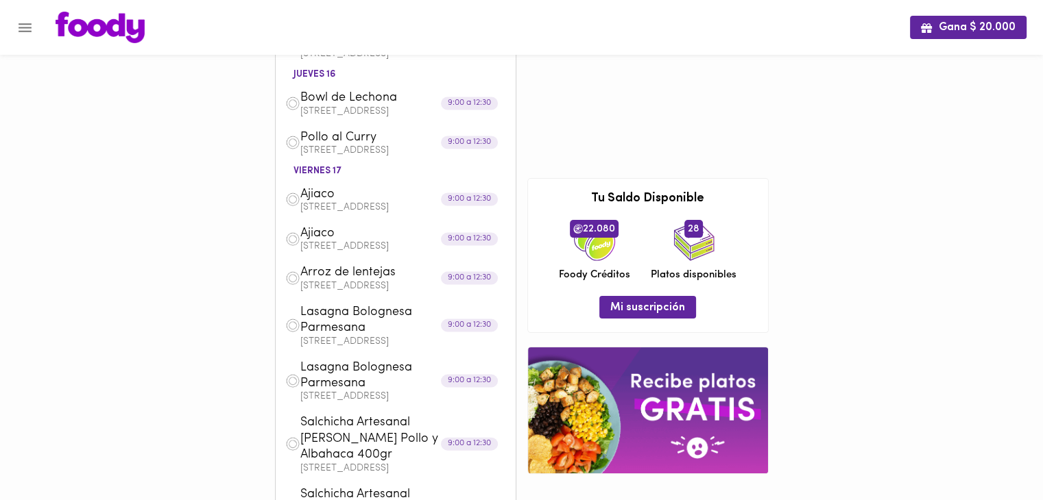
click at [78, 294] on div "Gana $ 20.000 [DATE] Lomo saltado Calle 22B #64-26 Apto 112 9:00 a 12:30 [GEOGR…" at bounding box center [521, 307] width 1043 height 1117
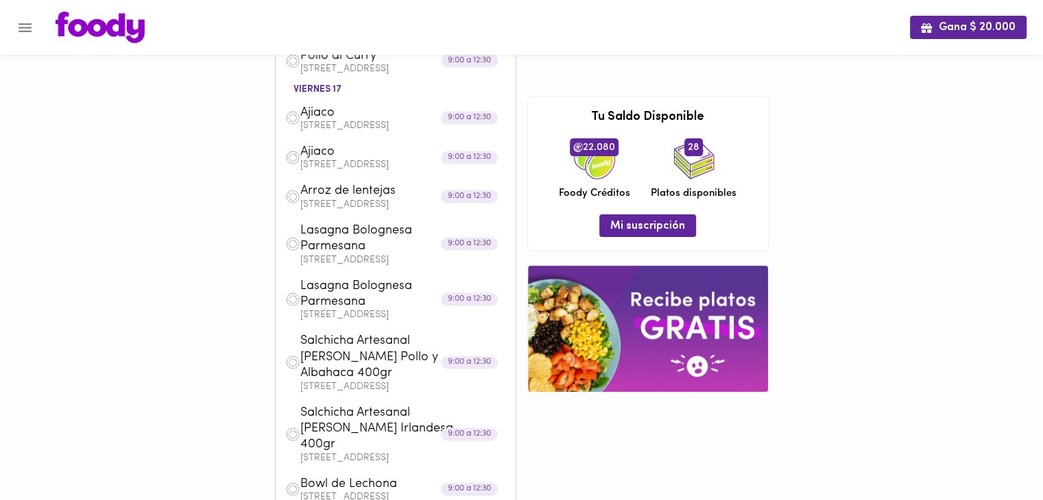
scroll to position [0, 0]
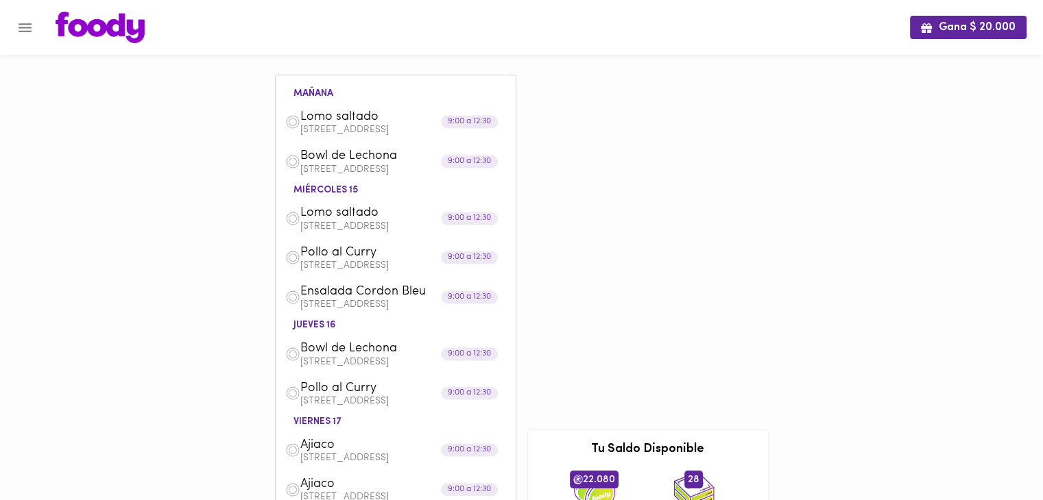
click at [25, 32] on icon "Menu" at bounding box center [24, 27] width 17 height 17
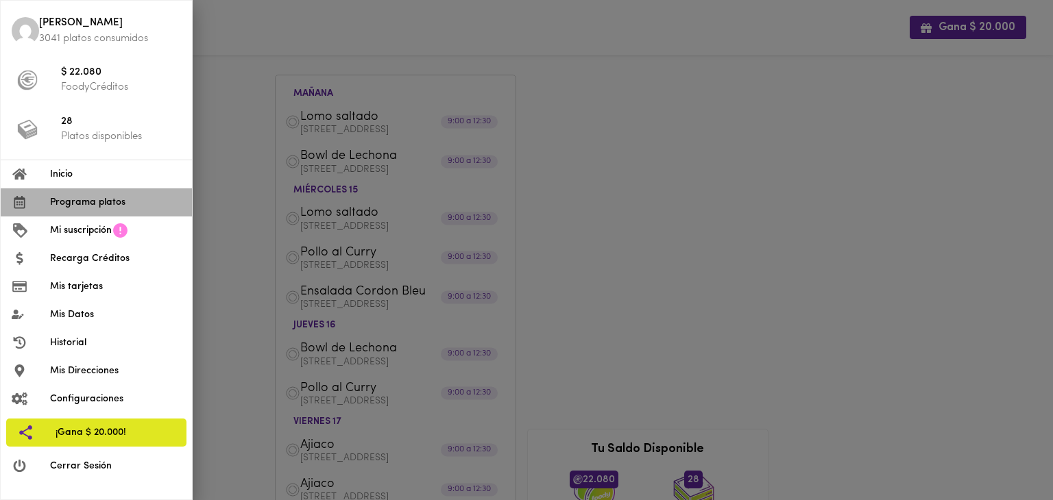
click at [92, 212] on li "Programa platos" at bounding box center [96, 203] width 191 height 28
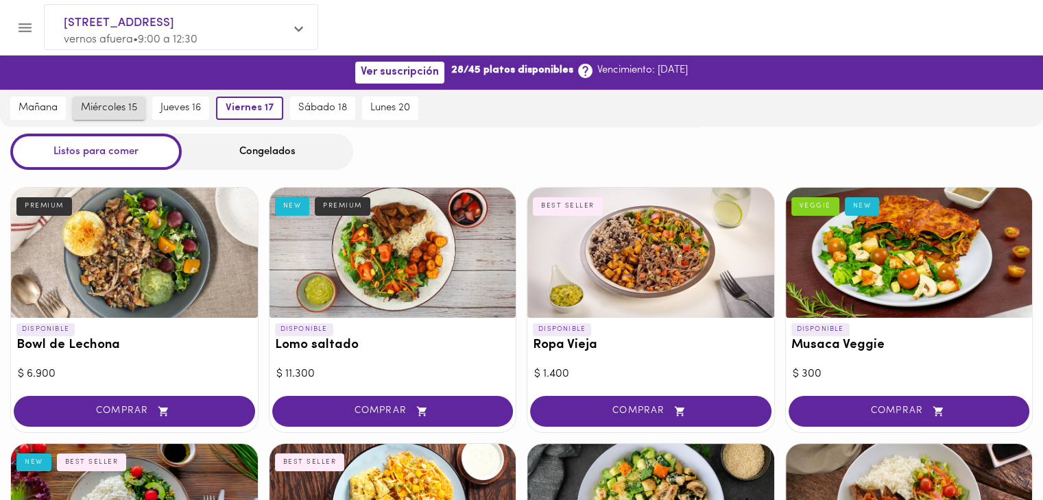
click at [129, 113] on span "miércoles 15" at bounding box center [109, 108] width 56 height 12
